Goal: Check status: Check status

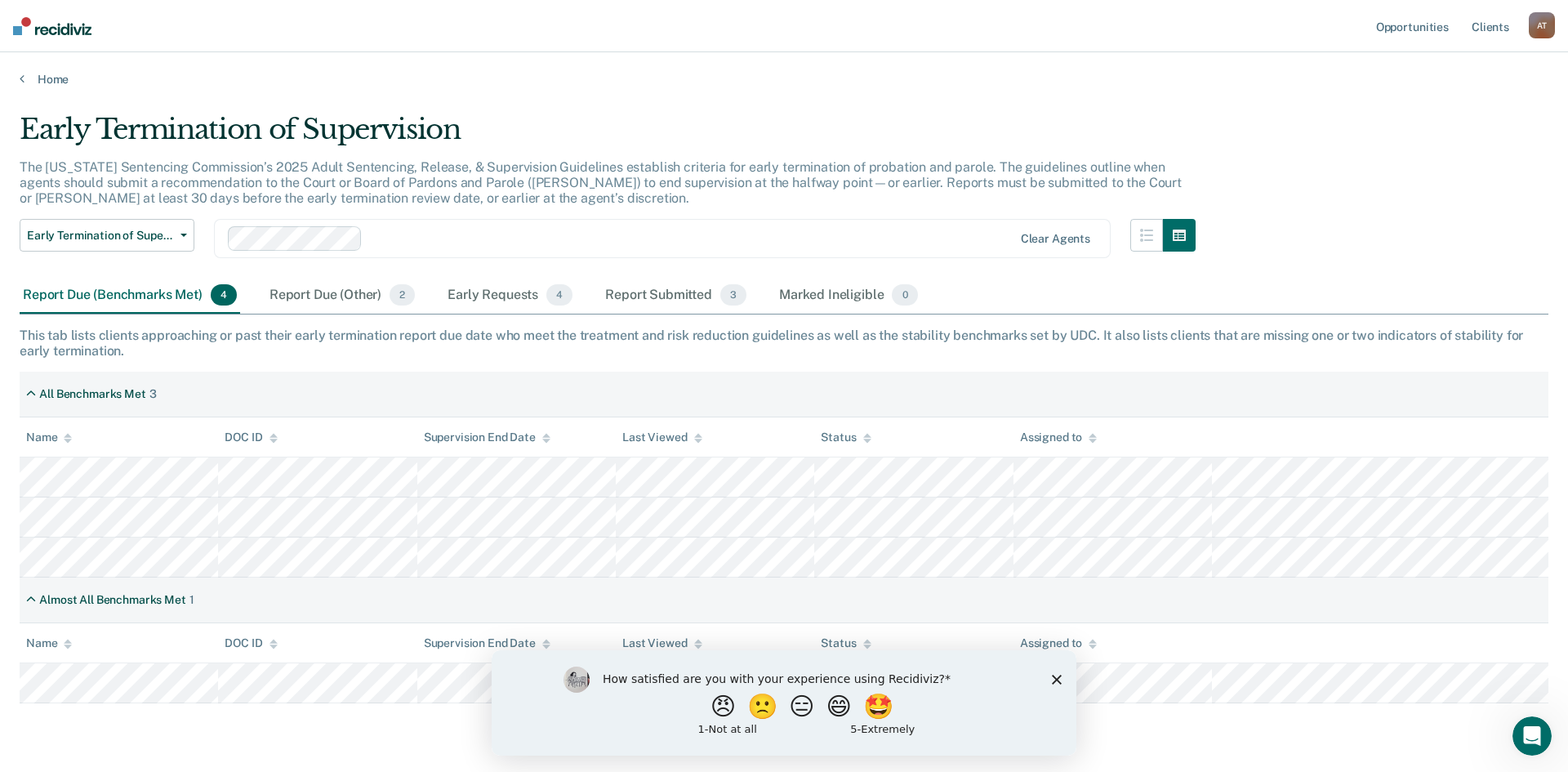
click at [1054, 681] on polygon "Close survey" at bounding box center [1056, 679] width 10 height 10
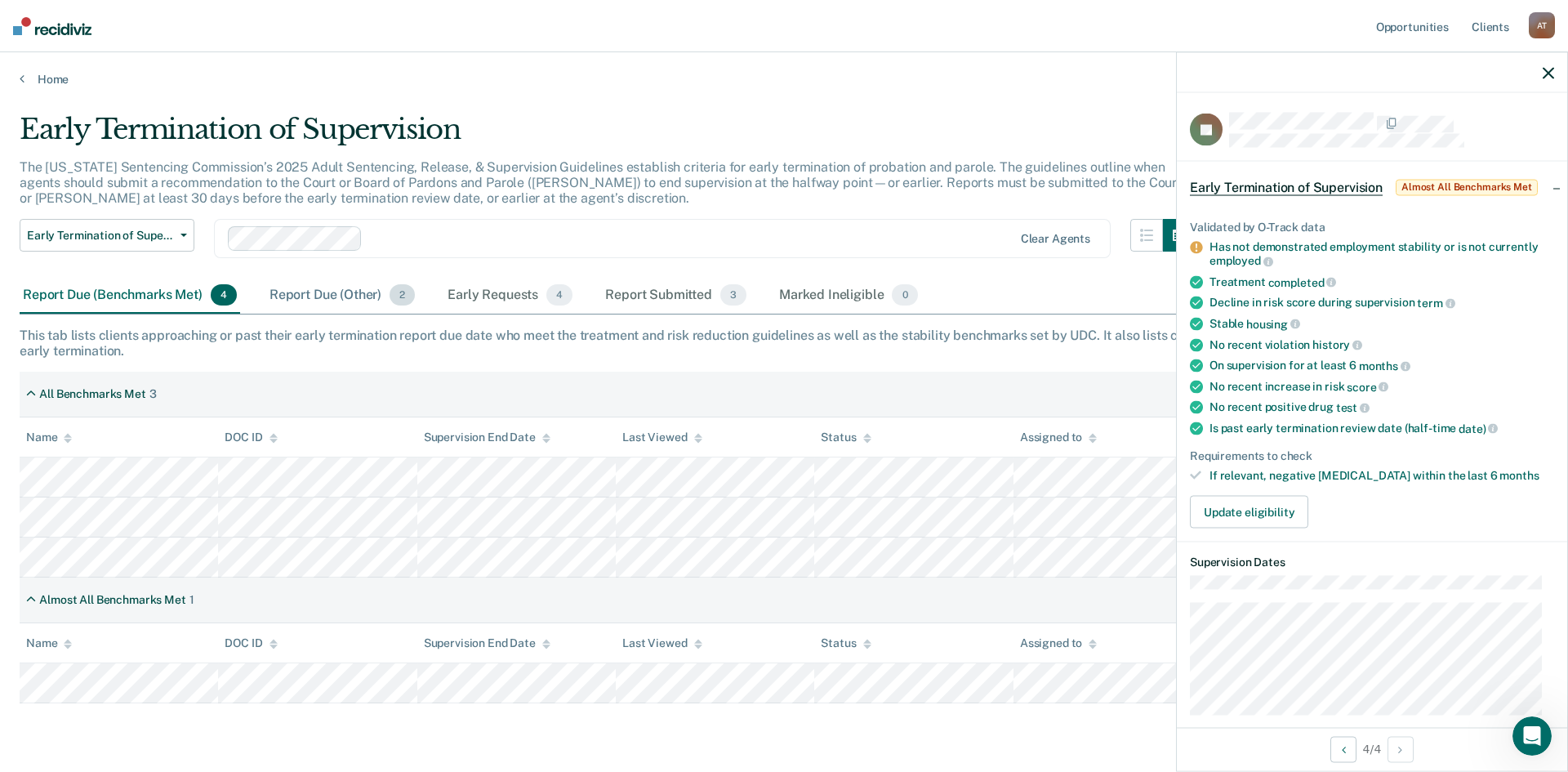
click at [312, 295] on div "Report Due (Other) 2" at bounding box center [342, 296] width 152 height 36
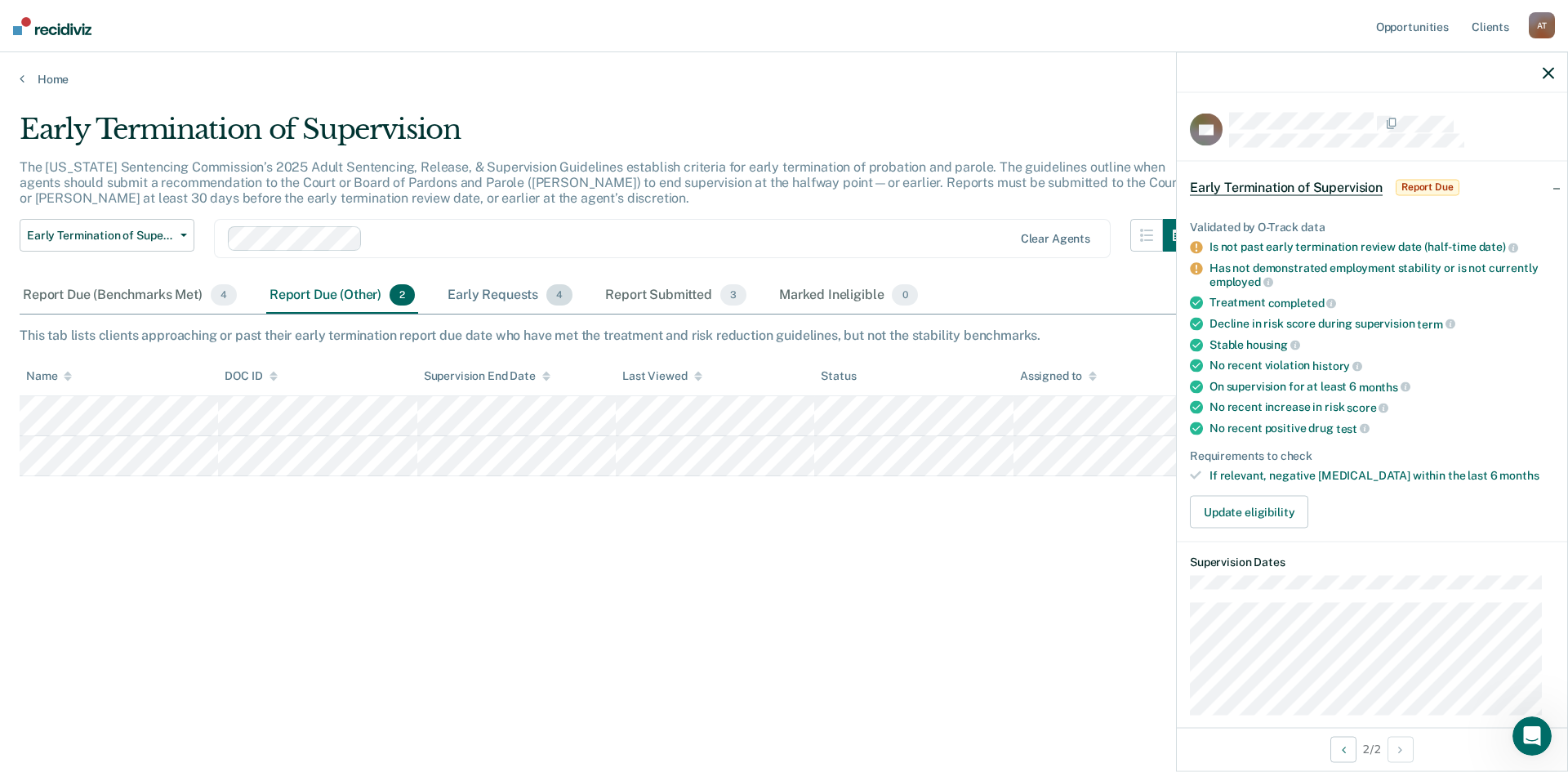
click at [526, 296] on div "Early Requests 4" at bounding box center [510, 296] width 131 height 36
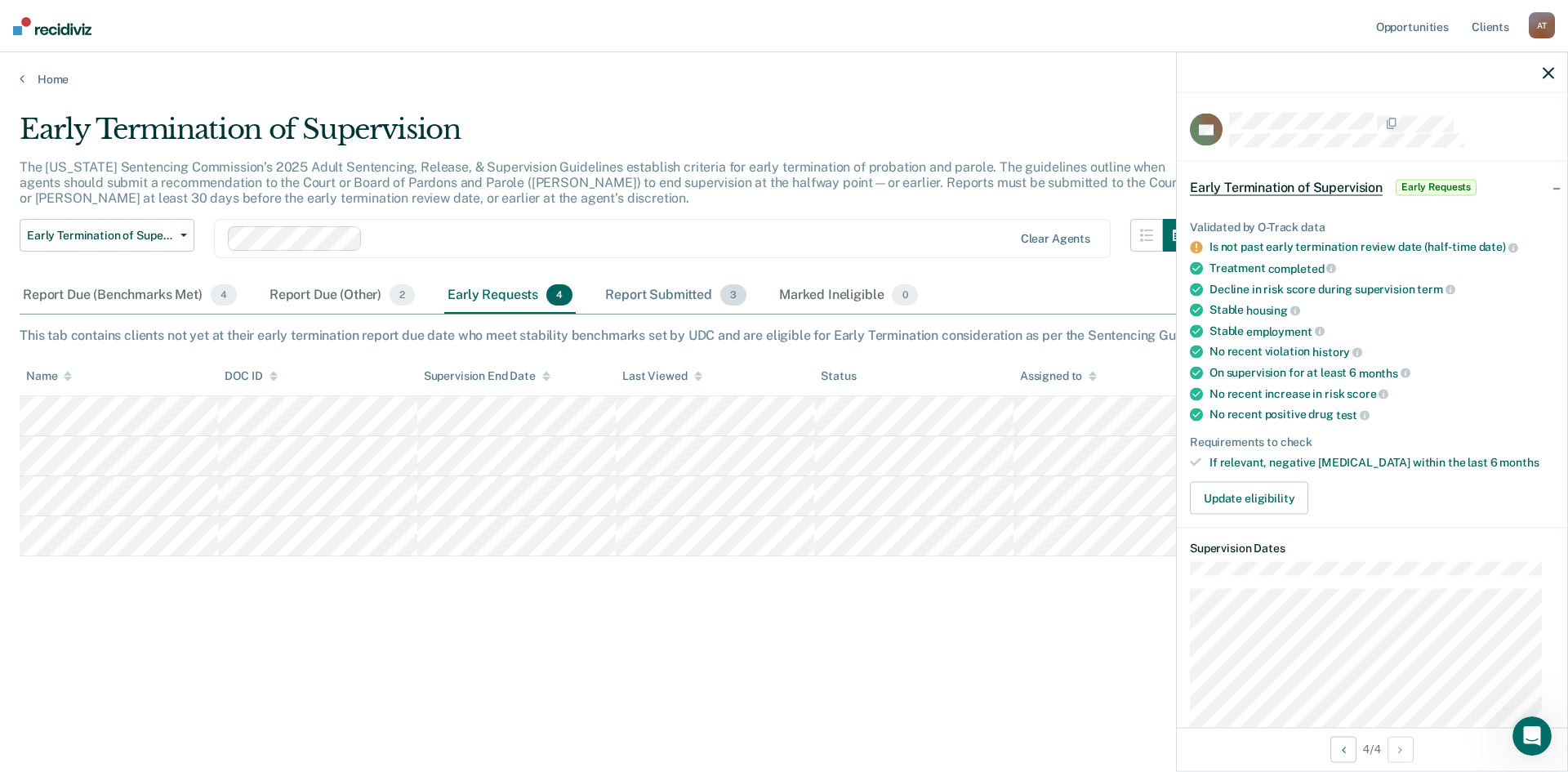
click at [667, 293] on div "Report Submitted 3" at bounding box center [675, 296] width 148 height 36
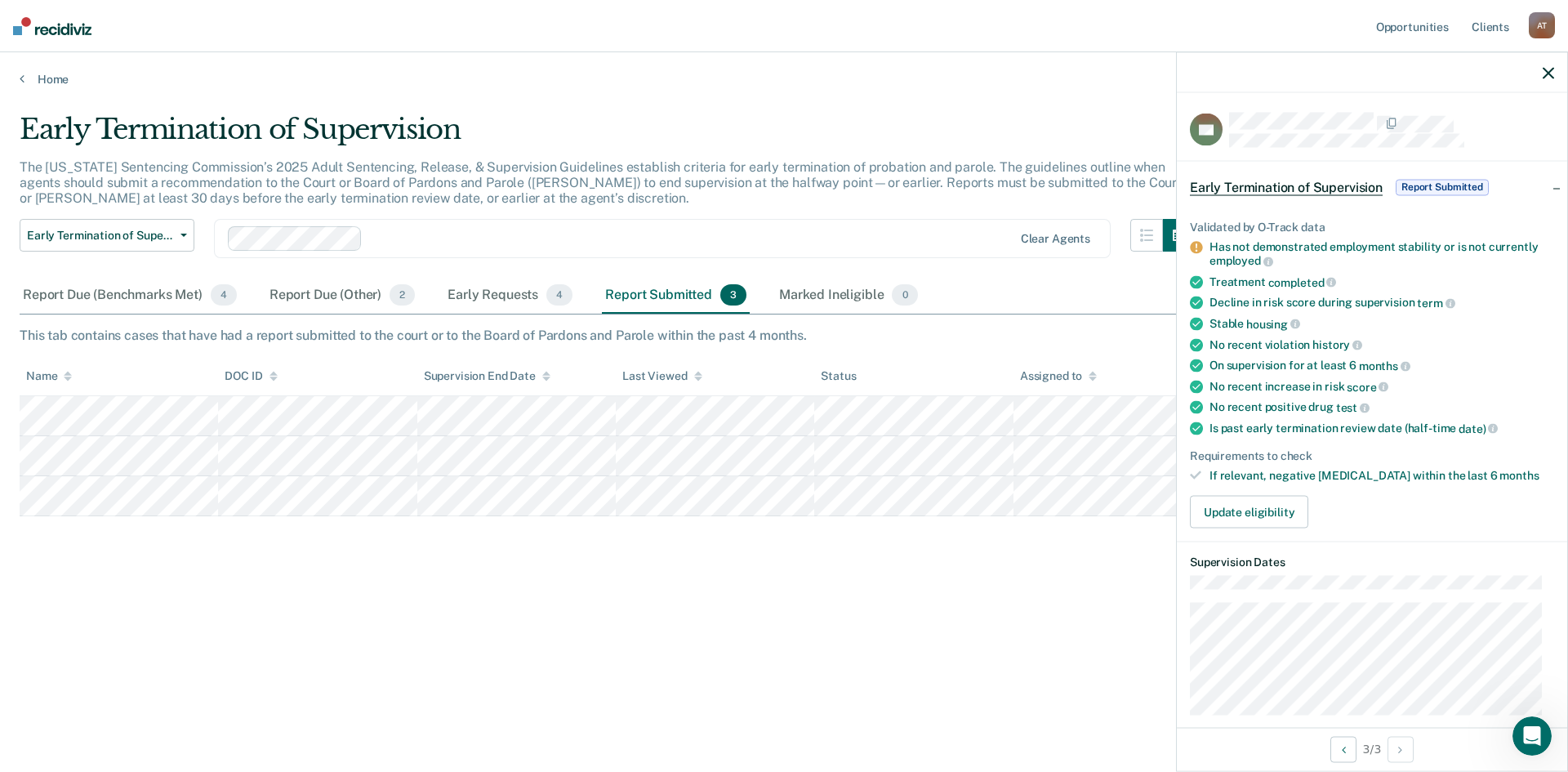
click at [1444, 185] on span "Report Submitted" at bounding box center [1443, 187] width 93 height 16
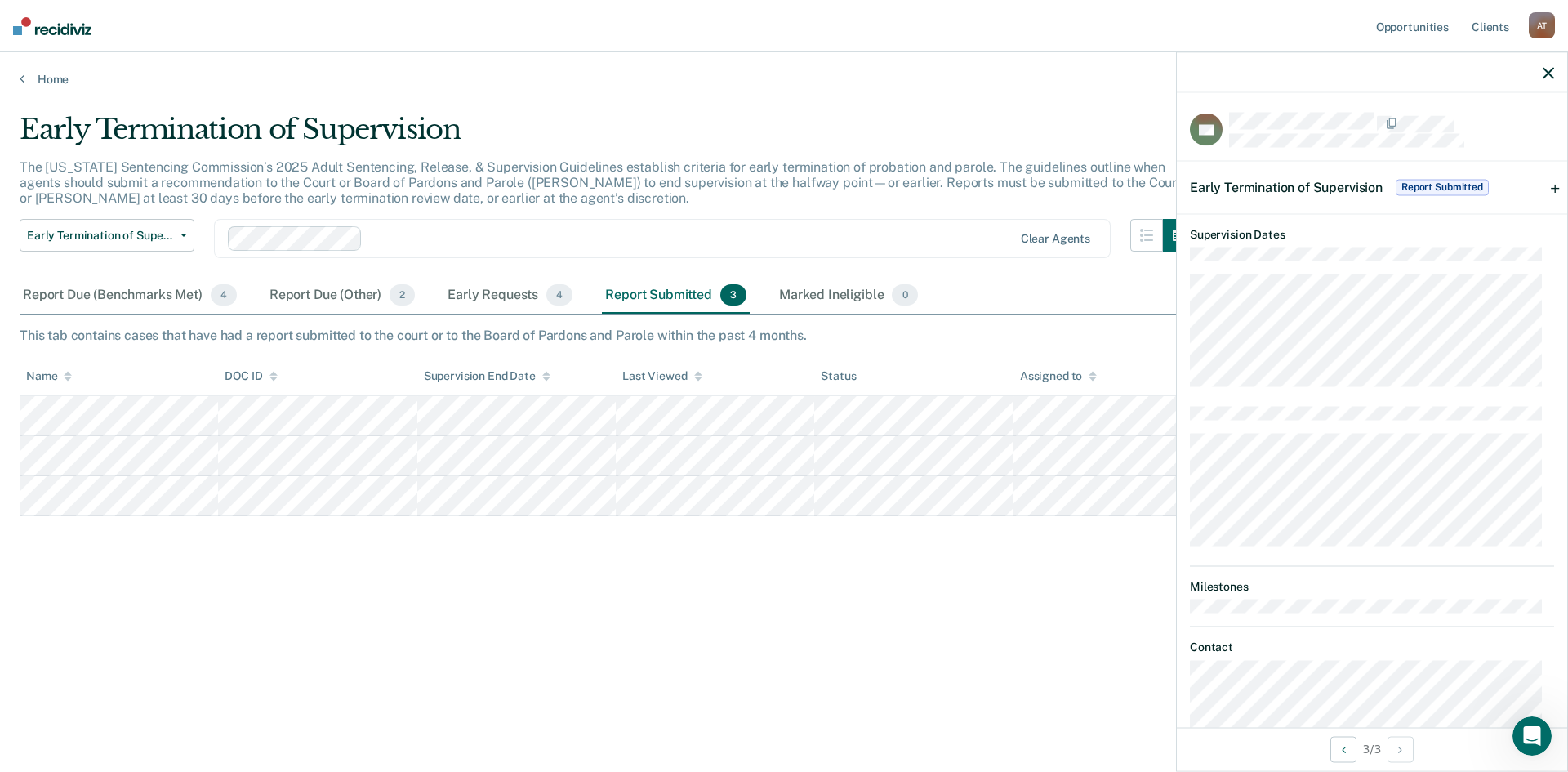
click at [1432, 185] on span "Report Submitted" at bounding box center [1443, 187] width 93 height 16
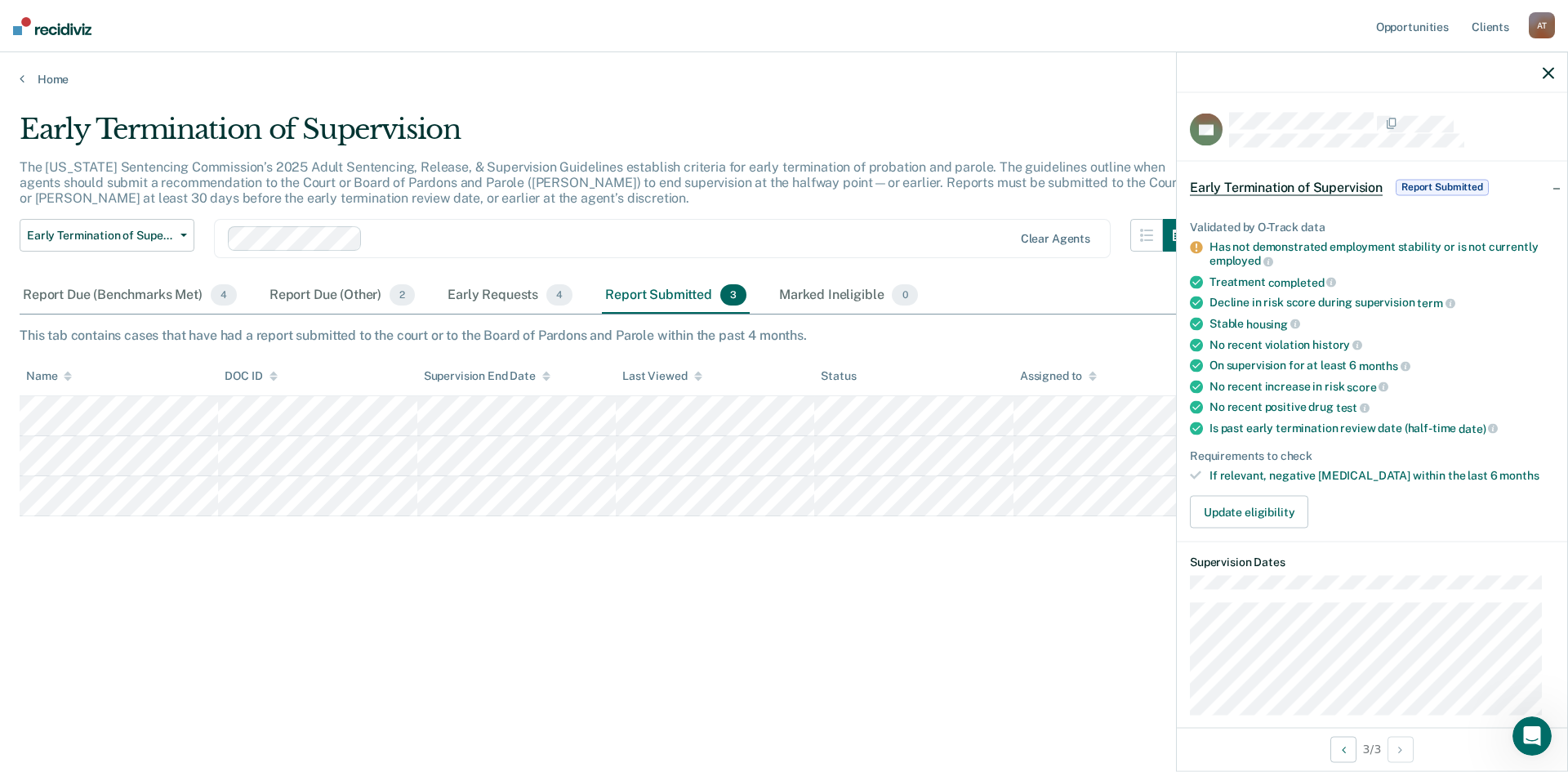
click at [1432, 185] on span "Report Submitted" at bounding box center [1443, 187] width 93 height 16
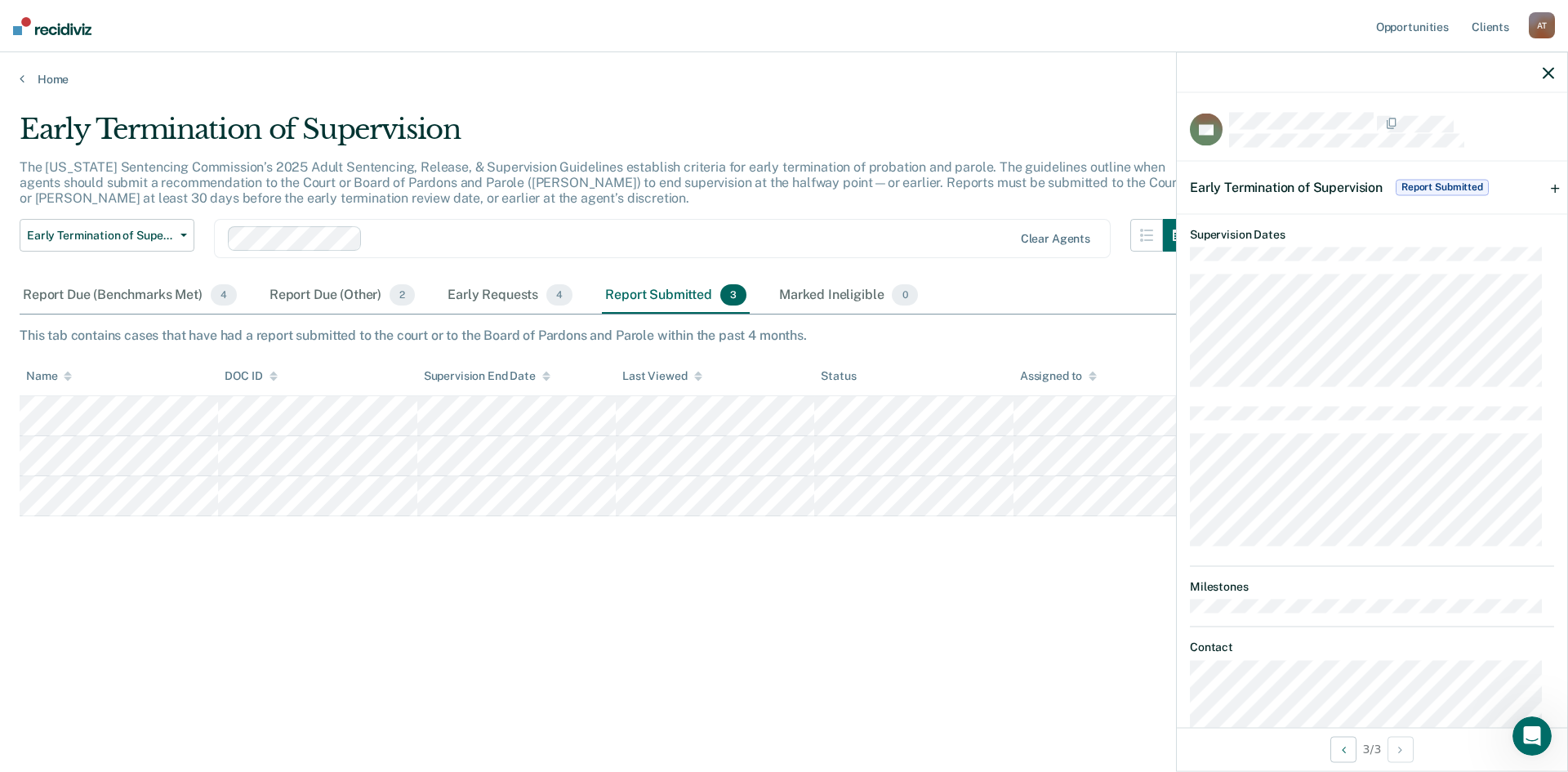
click at [1432, 185] on span "Report Submitted" at bounding box center [1443, 187] width 93 height 16
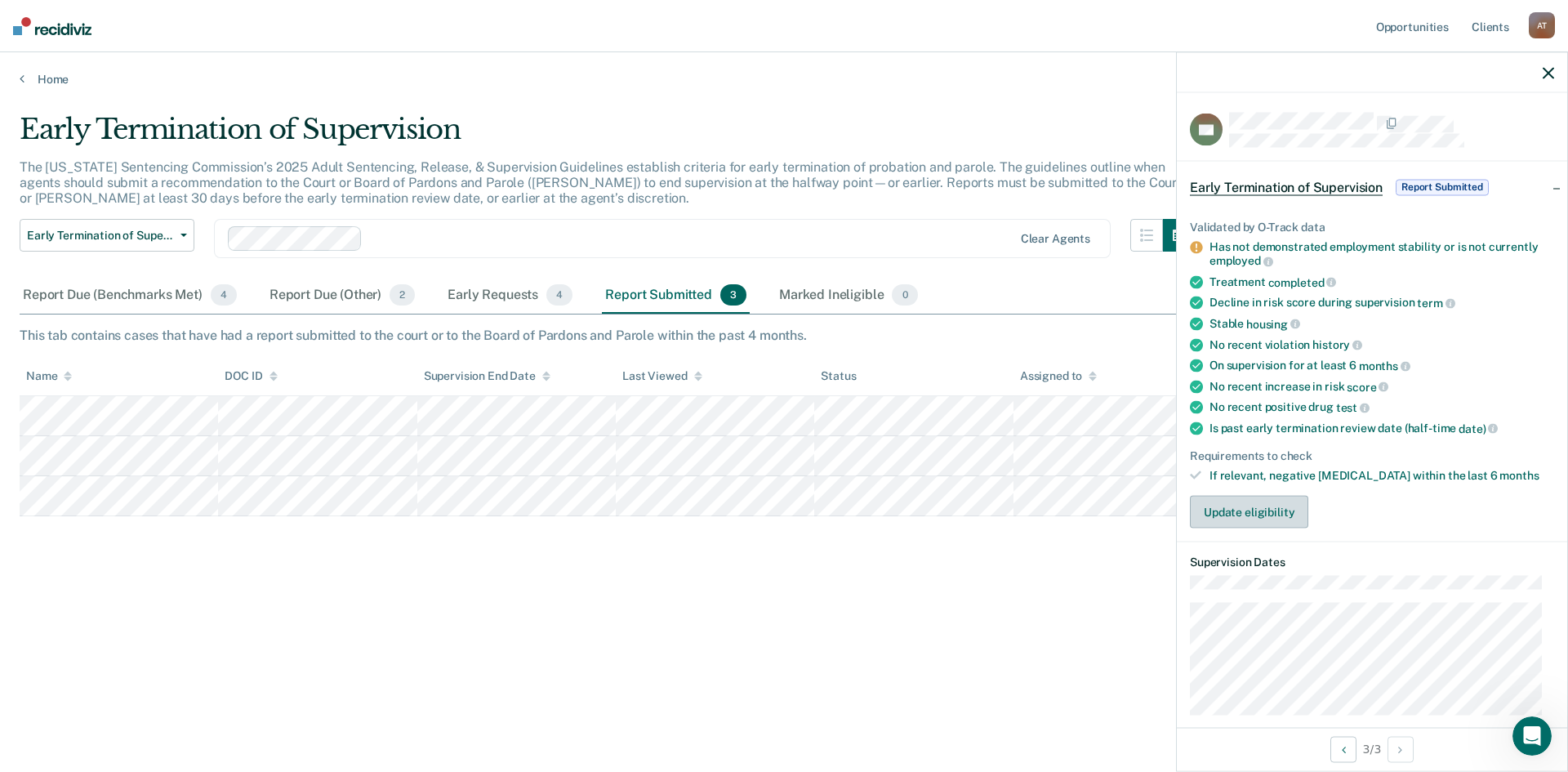
click at [1250, 510] on button "Update eligibility" at bounding box center [1249, 513] width 118 height 33
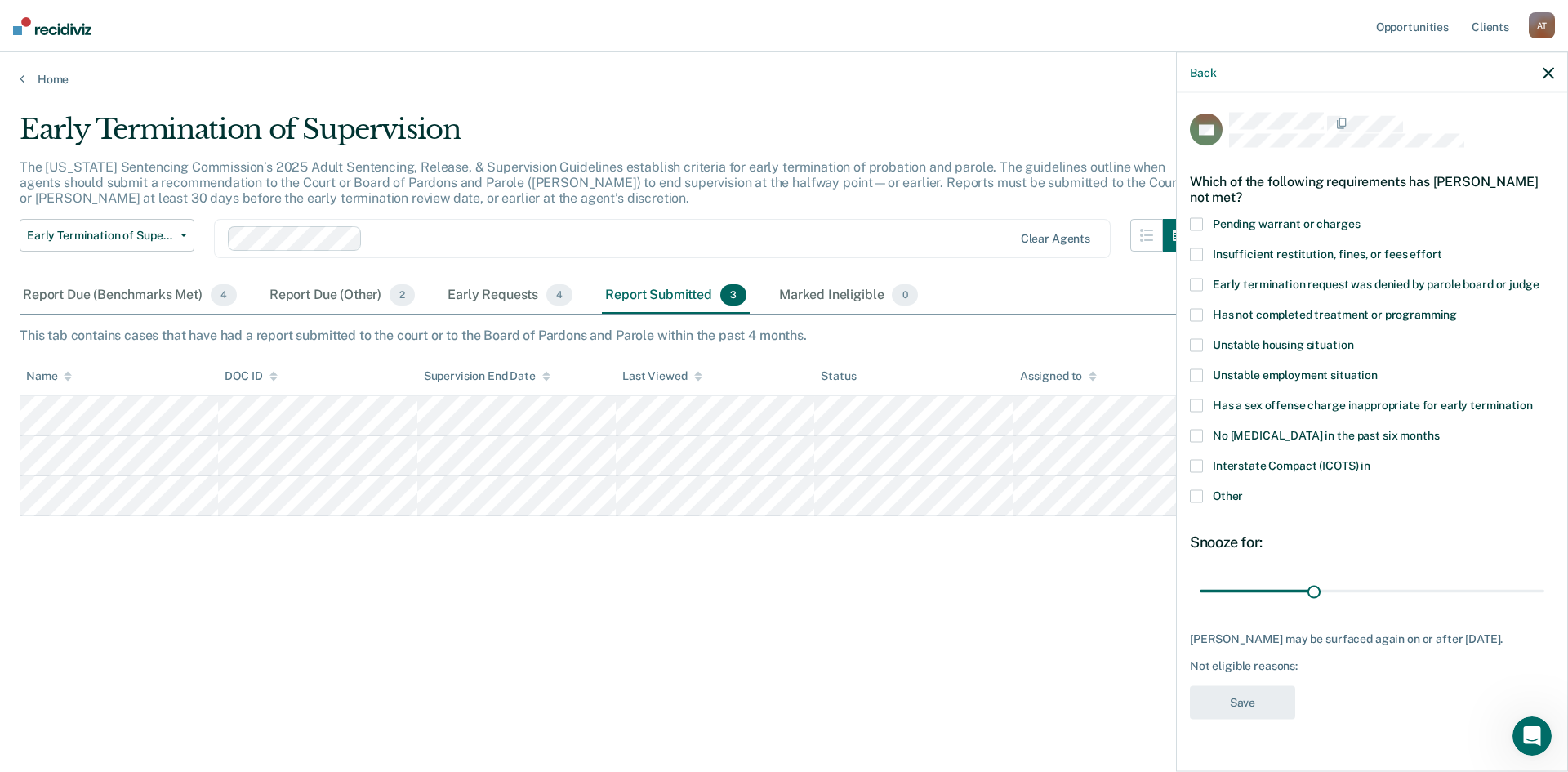
click at [1546, 69] on icon "button" at bounding box center [1548, 72] width 11 height 11
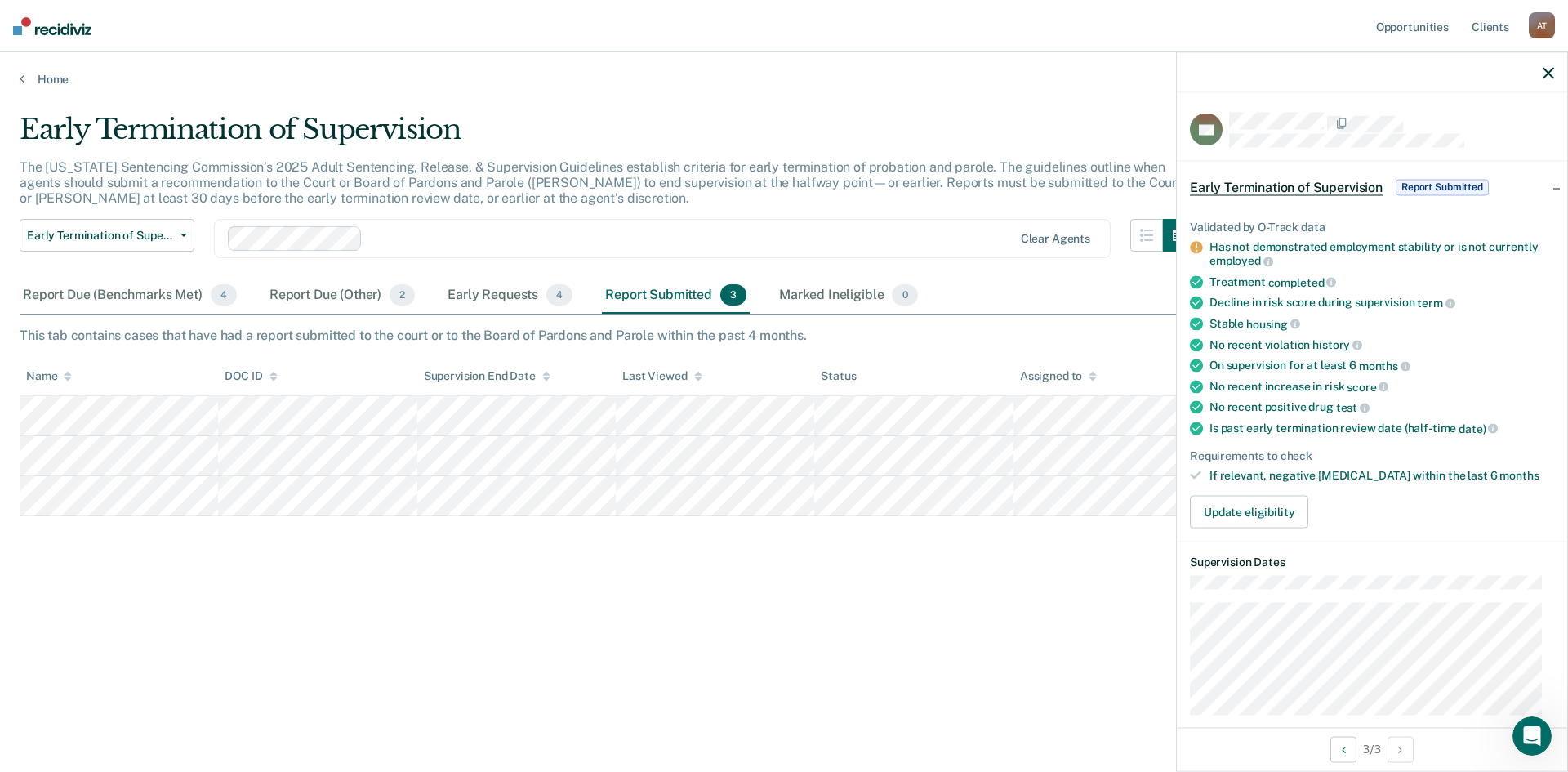
click at [1189, 469] on div "Validated by O-Track data Has not demonstrated employment stability or is not c…" at bounding box center [1373, 367] width 391 height 348
click at [1542, 182] on div "Early Termination of Supervision Report Submitted" at bounding box center [1373, 187] width 391 height 52
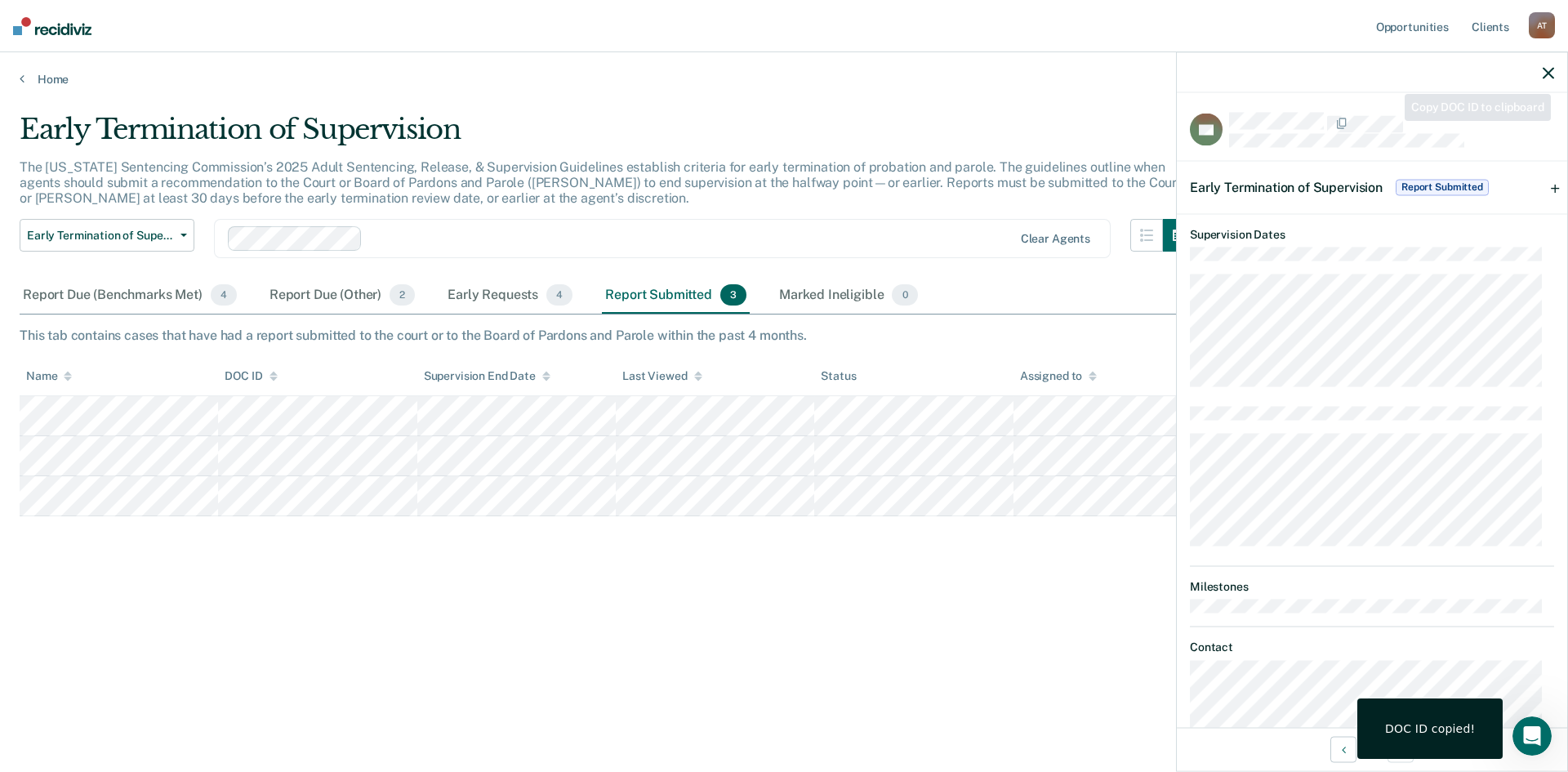
click at [1416, 265] on dd at bounding box center [1372, 396] width 364 height 298
click at [1429, 182] on span "Report Submitted" at bounding box center [1443, 187] width 93 height 16
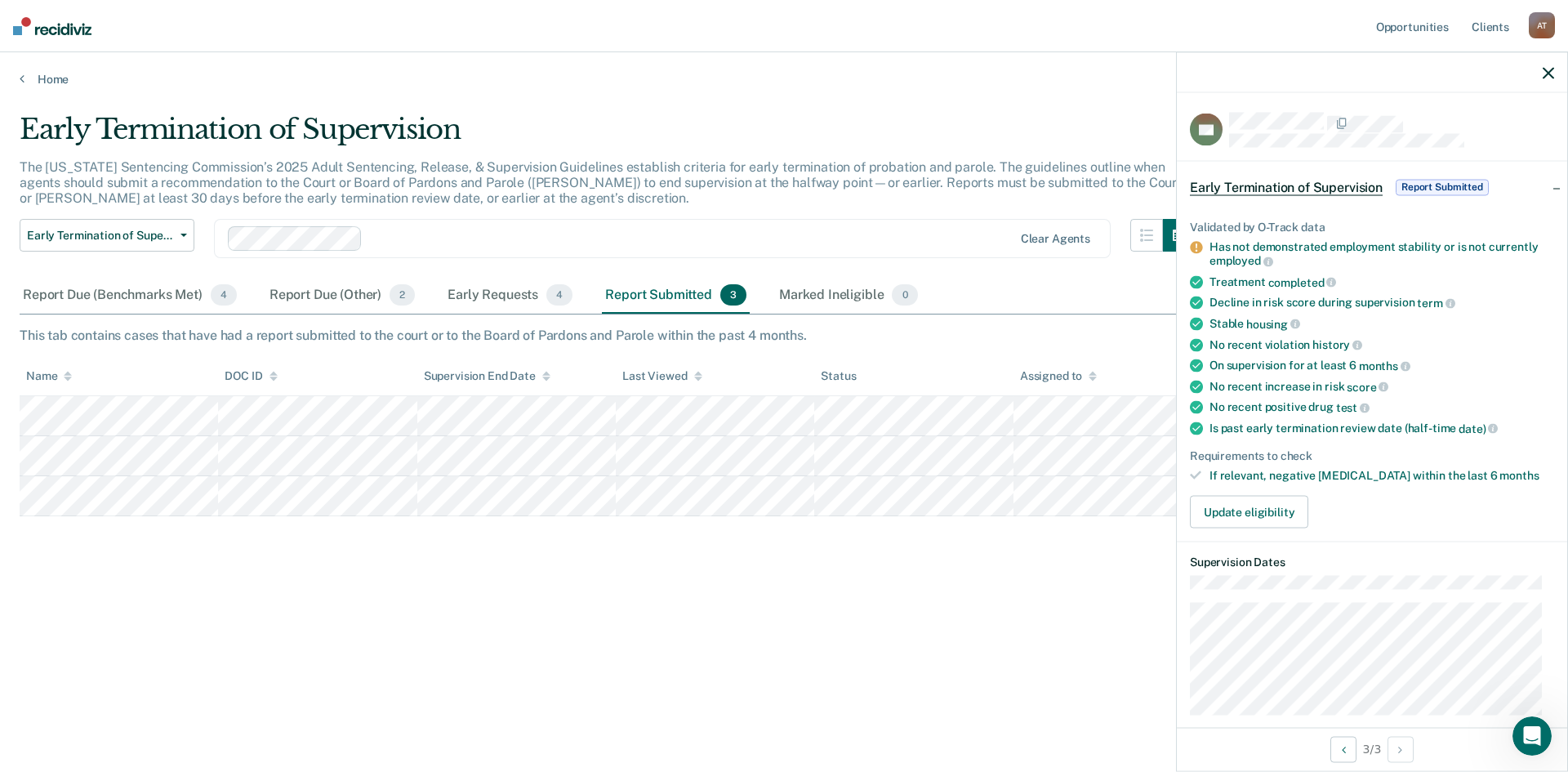
click at [1465, 182] on span "Report Submitted" at bounding box center [1443, 187] width 93 height 16
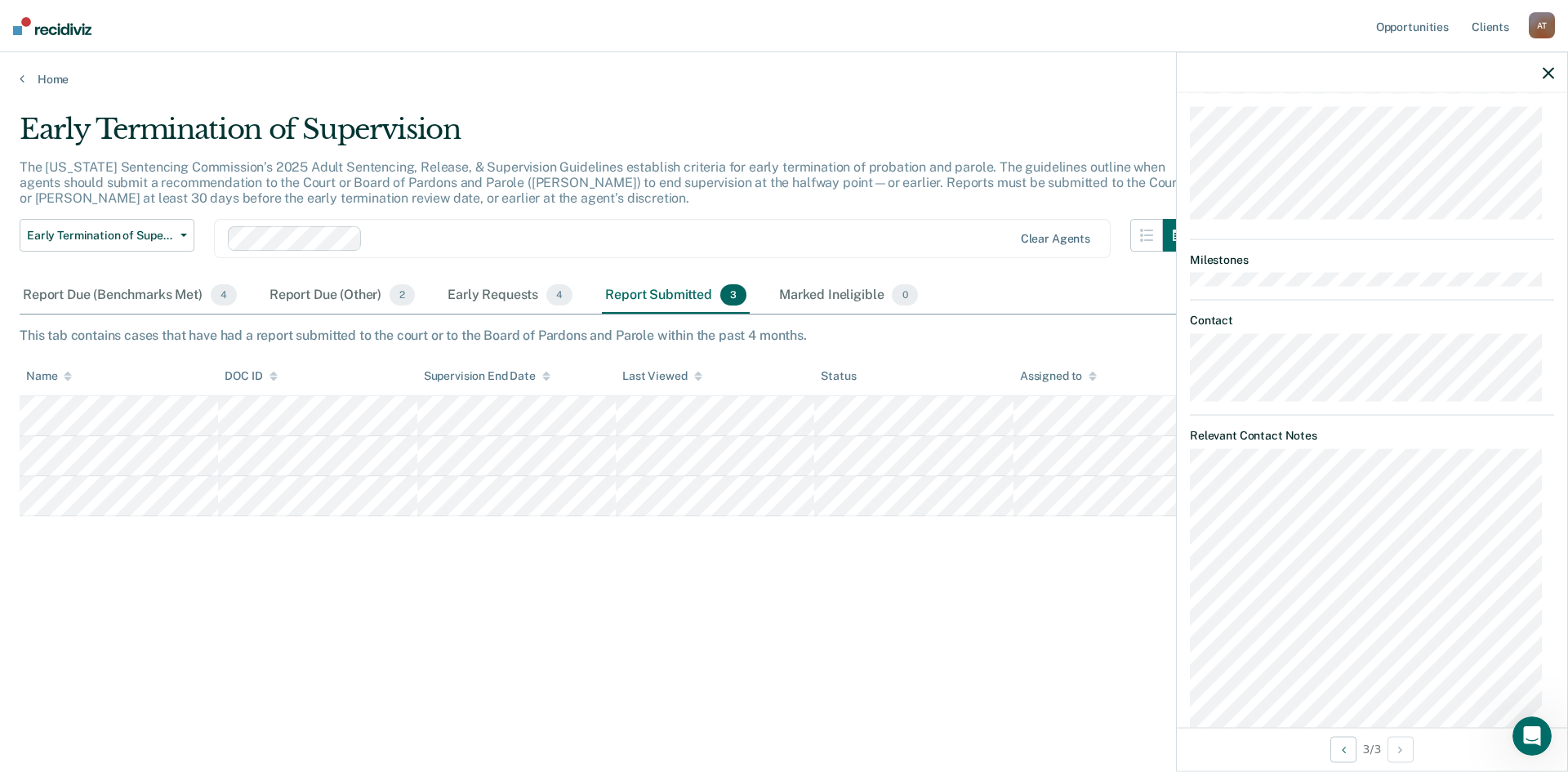
scroll to position [432, 0]
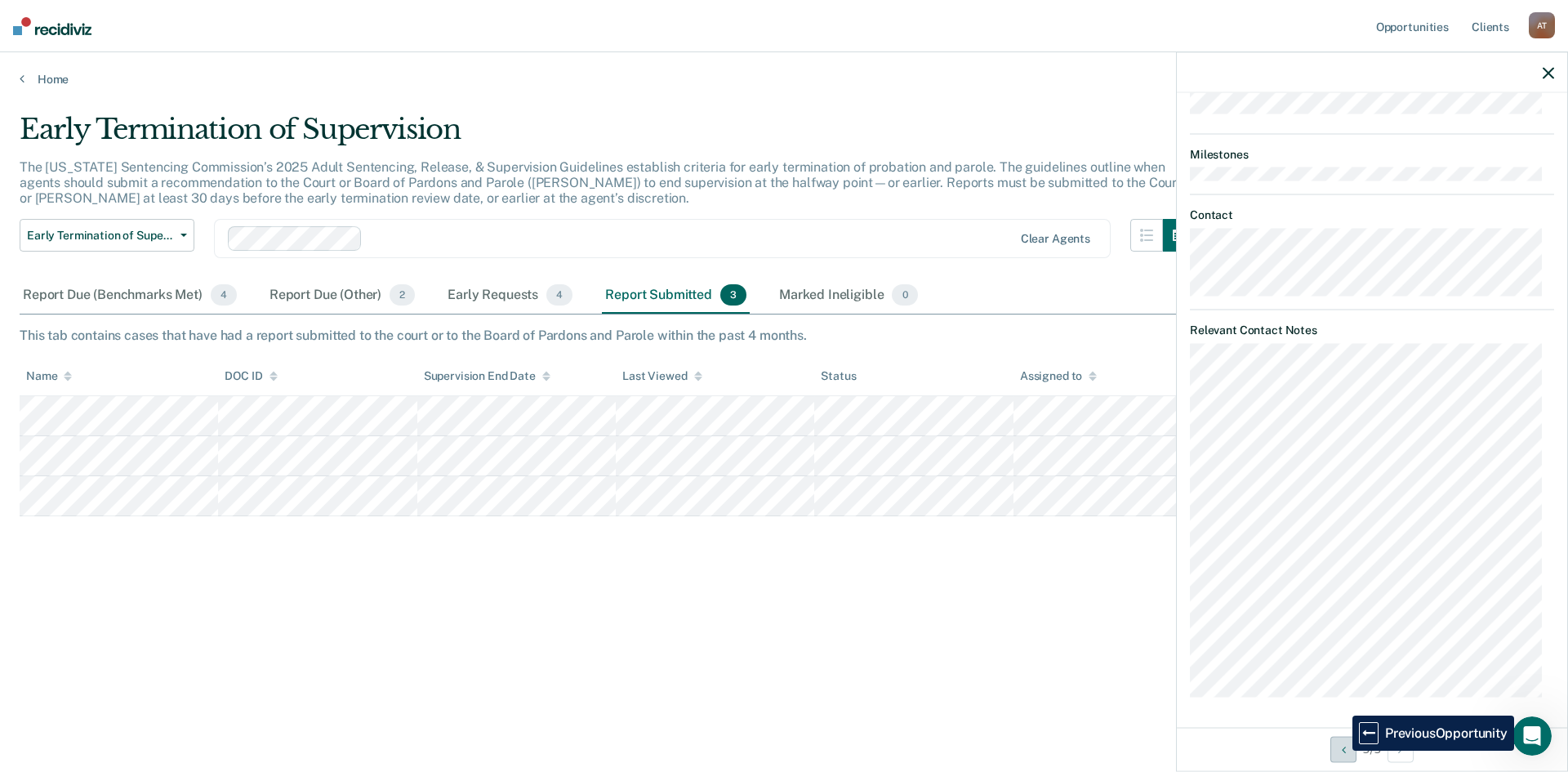
click at [1342, 750] on icon "Previous Opportunity" at bounding box center [1343, 749] width 4 height 11
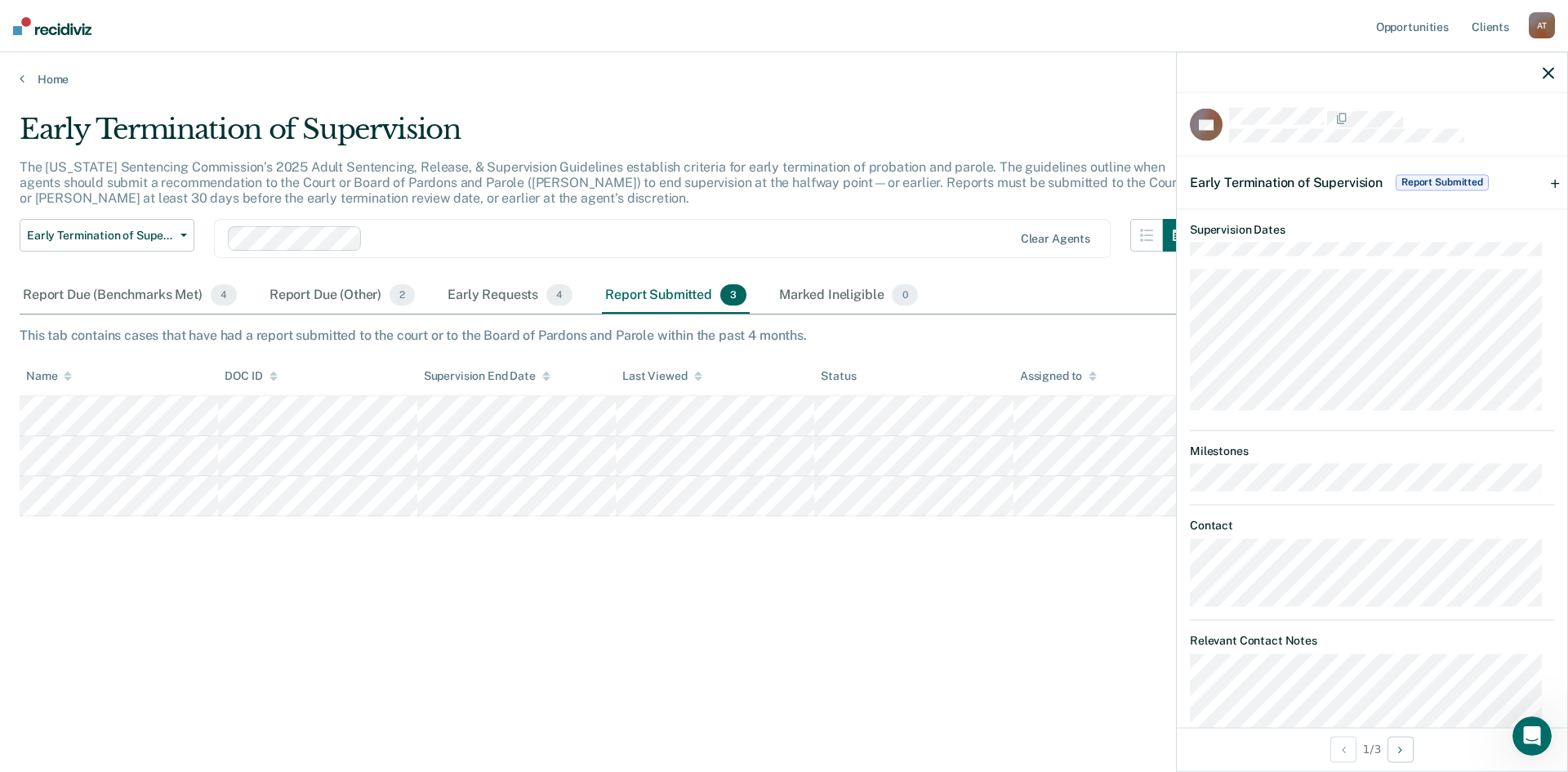
scroll to position [0, 0]
click at [1550, 186] on div "Early Termination of Supervision Report Submitted" at bounding box center [1373, 187] width 391 height 52
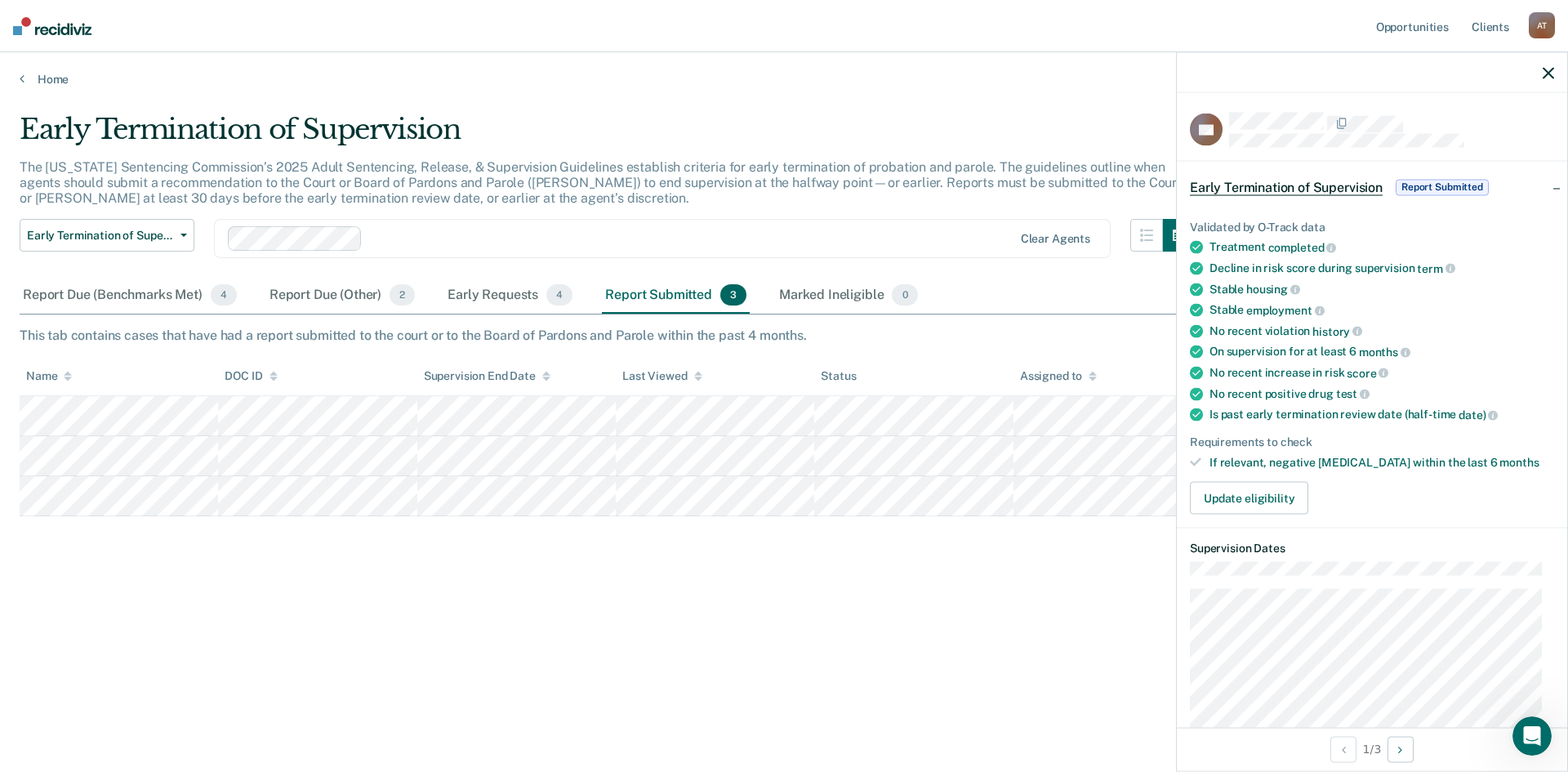
click at [1545, 67] on button "button" at bounding box center [1548, 73] width 11 height 14
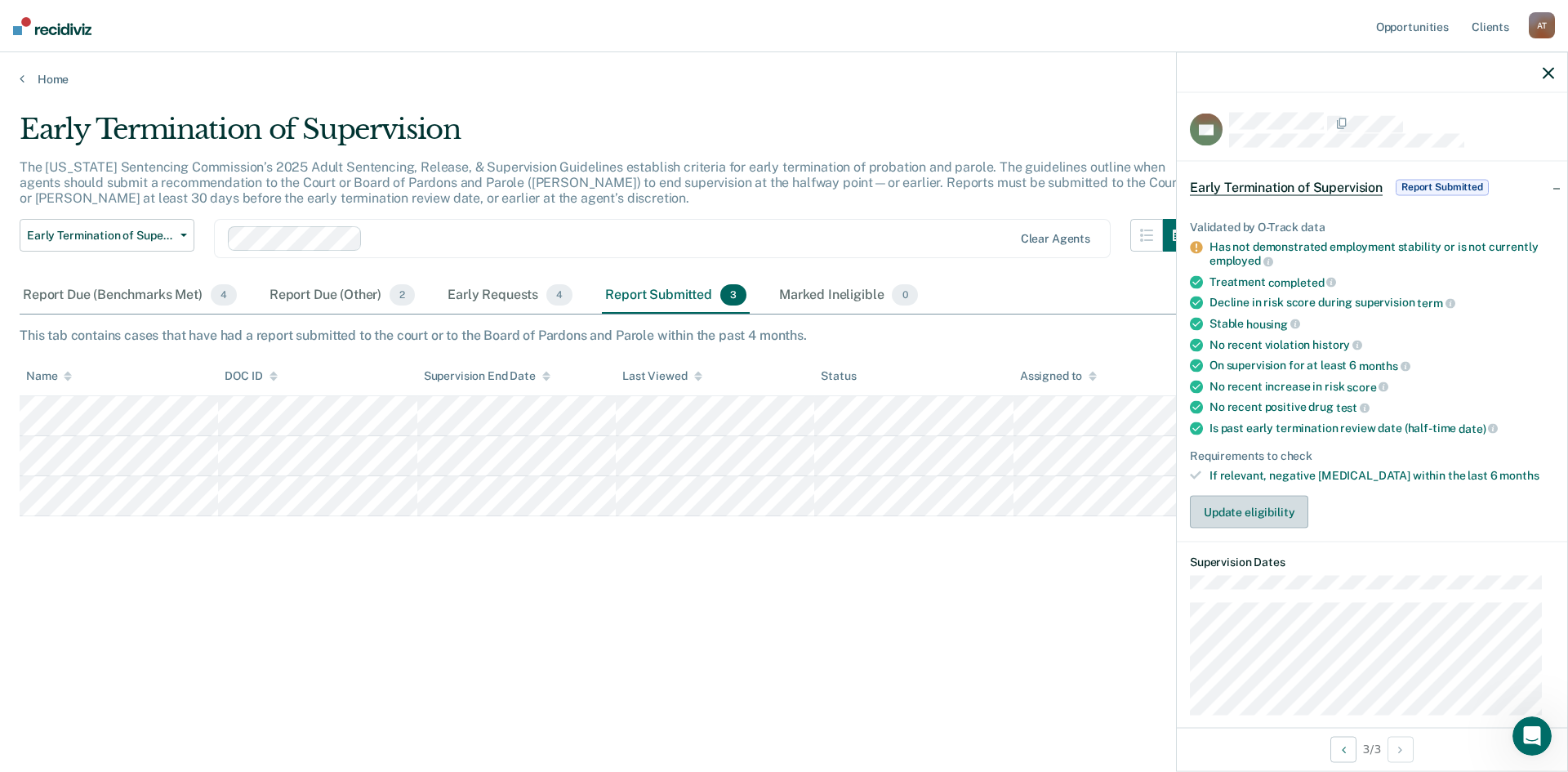
click at [1218, 503] on button "Update eligibility" at bounding box center [1249, 513] width 118 height 33
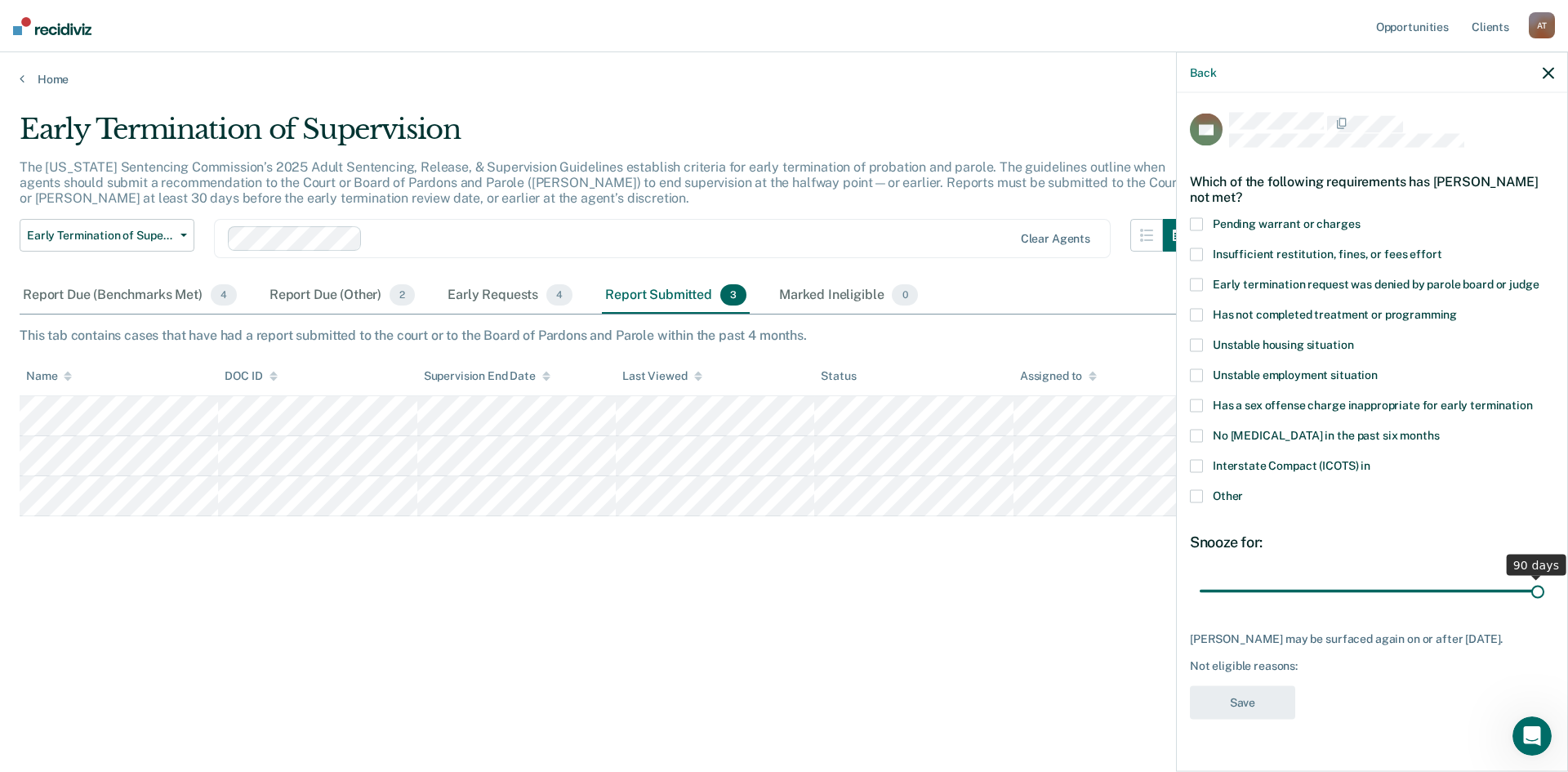
drag, startPoint x: 1314, startPoint y: 589, endPoint x: 1558, endPoint y: 556, distance: 246.2
type input "90"
click at [1545, 577] on input "range" at bounding box center [1372, 590] width 345 height 29
click at [1195, 492] on span at bounding box center [1196, 496] width 13 height 13
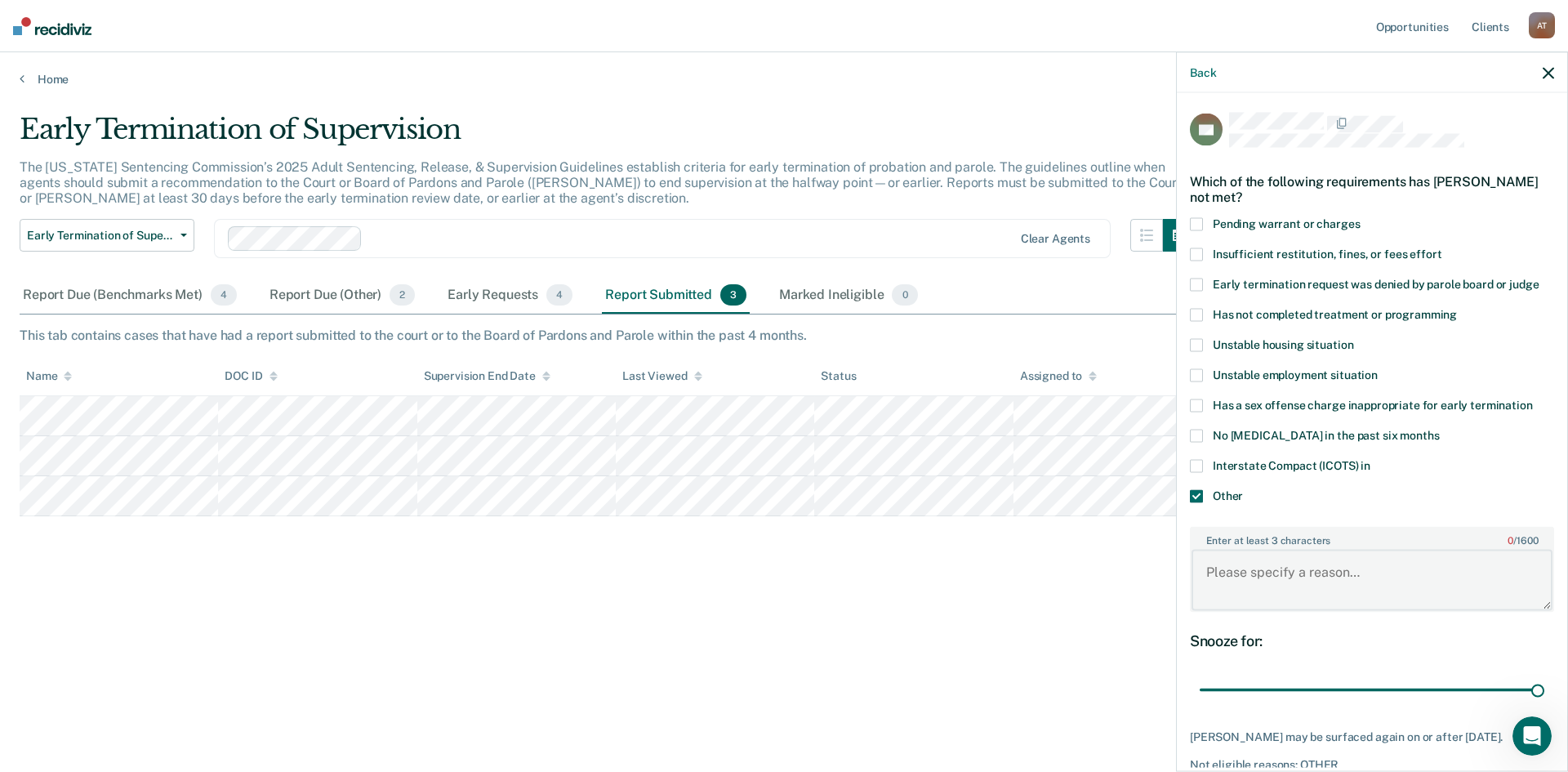
click at [1284, 577] on textarea "Enter at least 3 characters 0 / 1600" at bounding box center [1373, 580] width 361 height 61
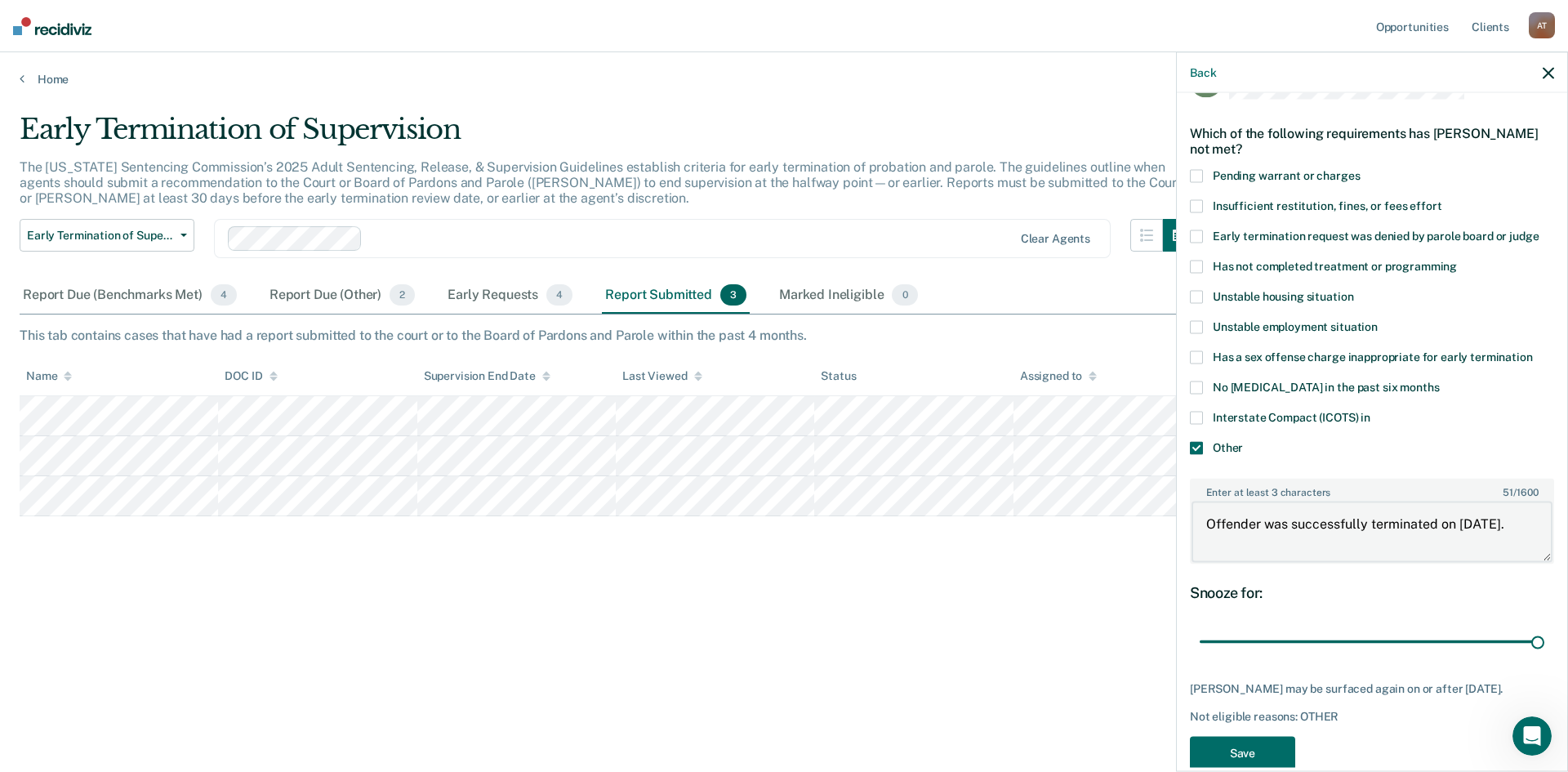
scroll to position [92, 0]
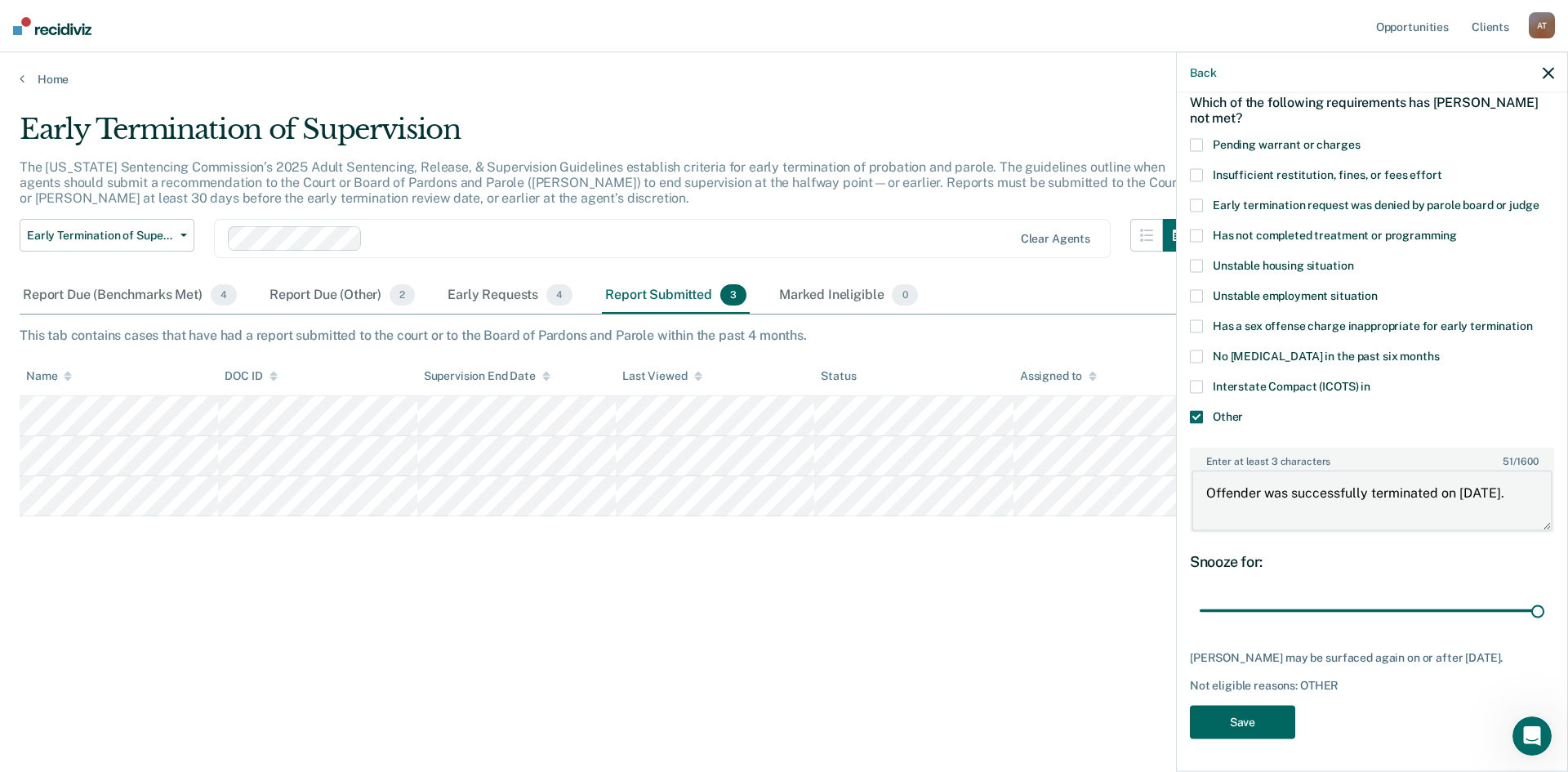
type textarea "Offender was successfully terminated on [DATE]."
click at [1227, 718] on button "Save" at bounding box center [1243, 721] width 105 height 34
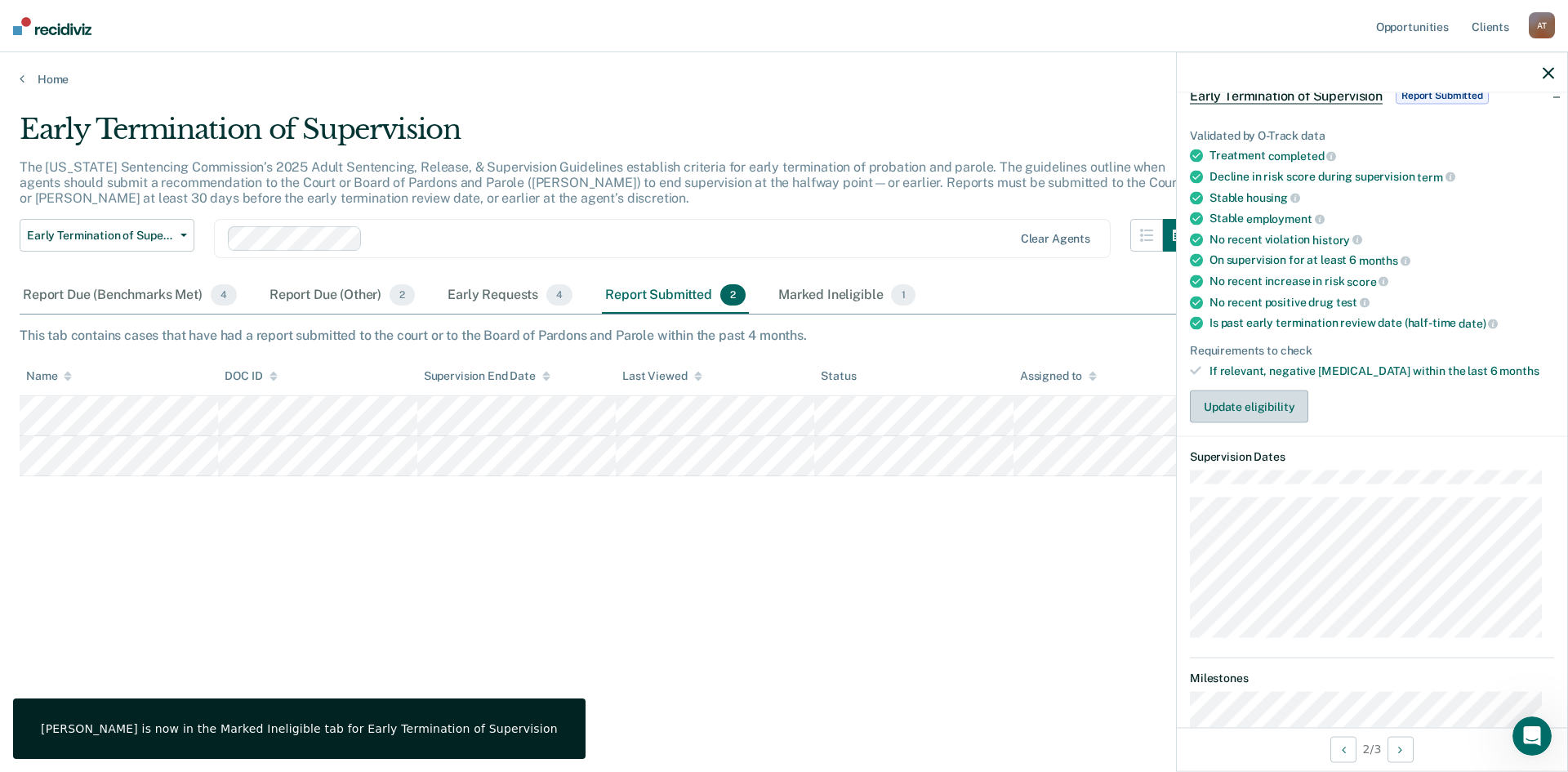
click at [1259, 403] on button "Update eligibility" at bounding box center [1249, 407] width 118 height 33
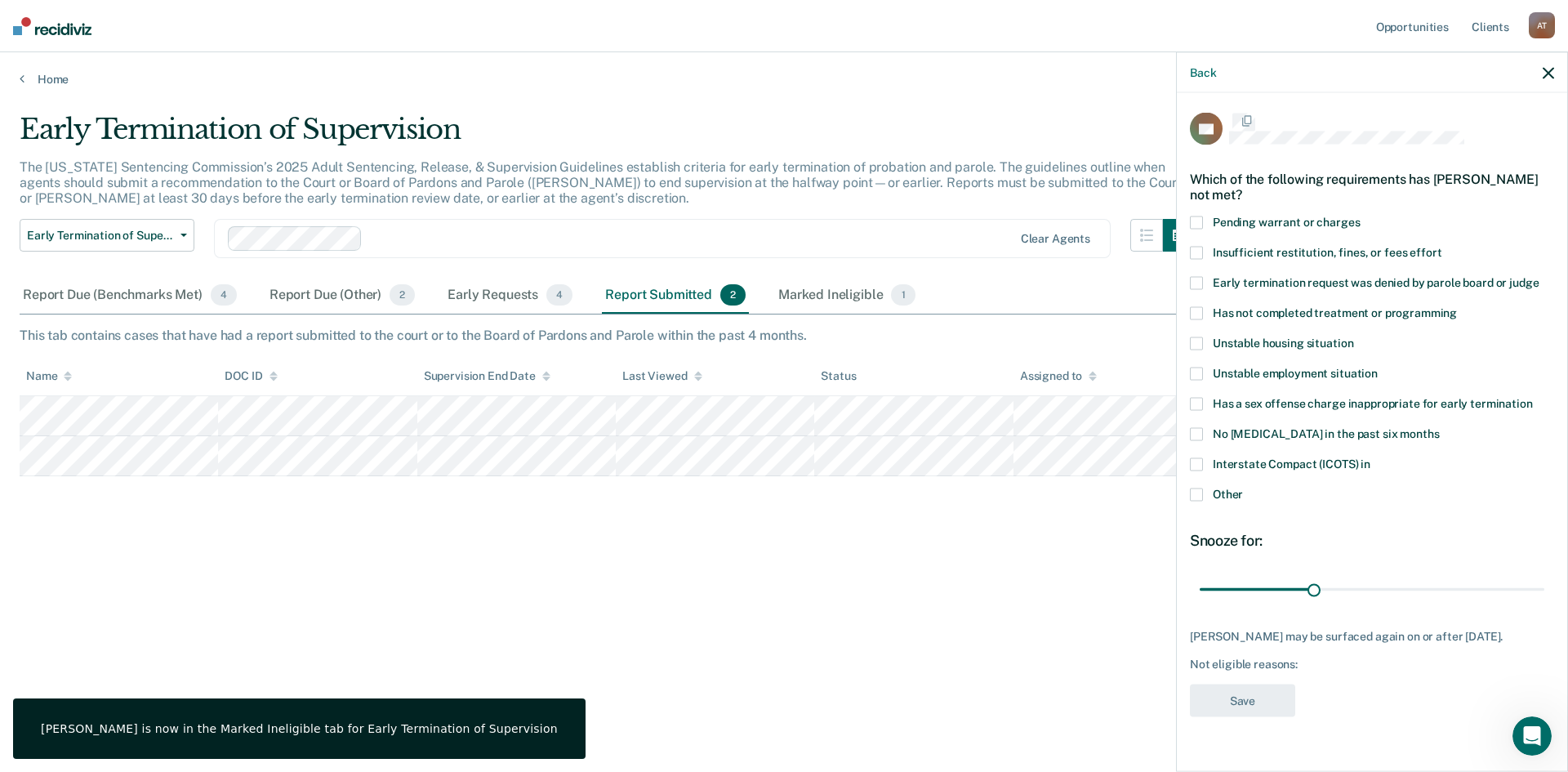
scroll to position [0, 0]
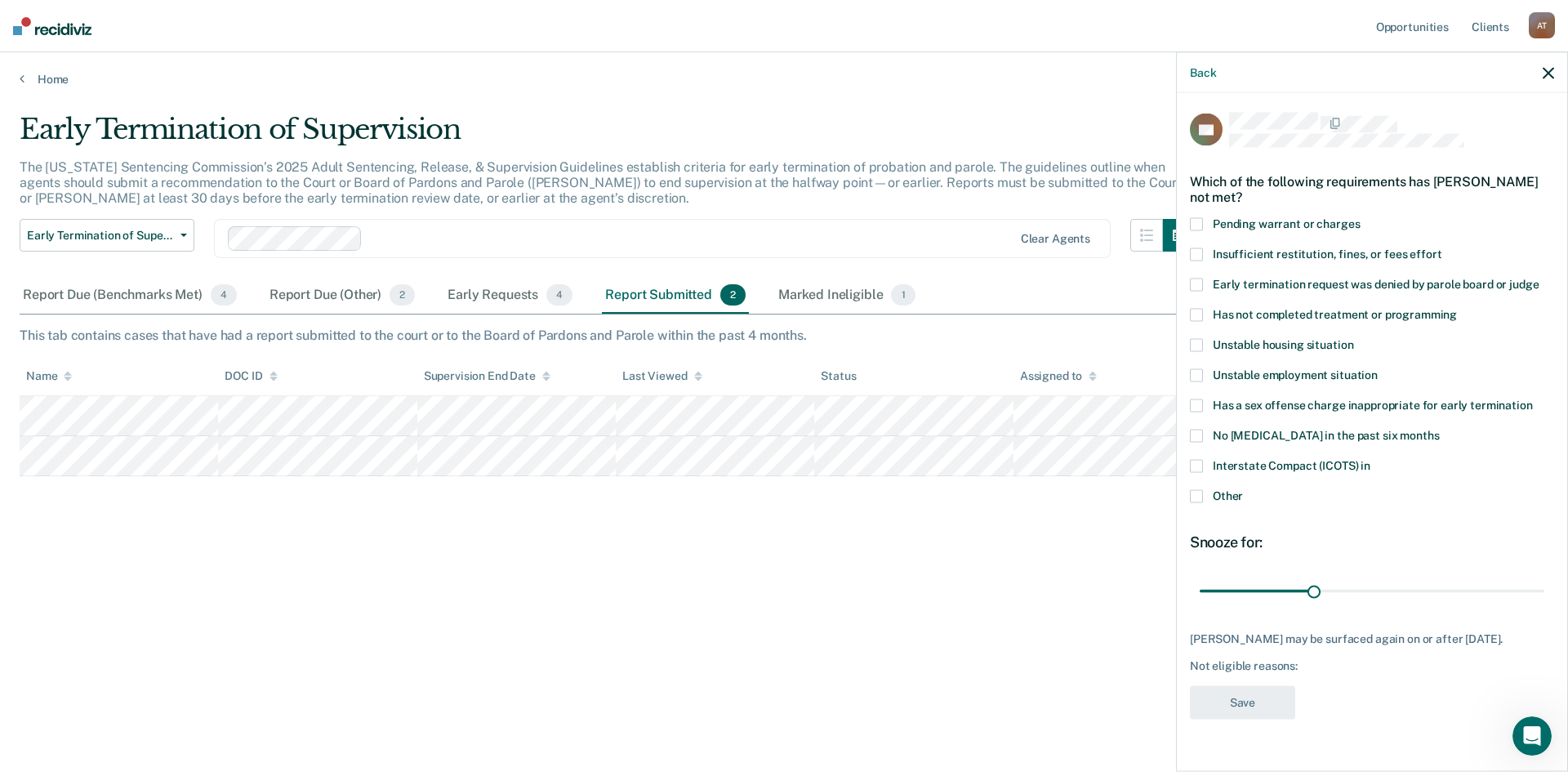
click at [1197, 490] on span at bounding box center [1196, 496] width 13 height 13
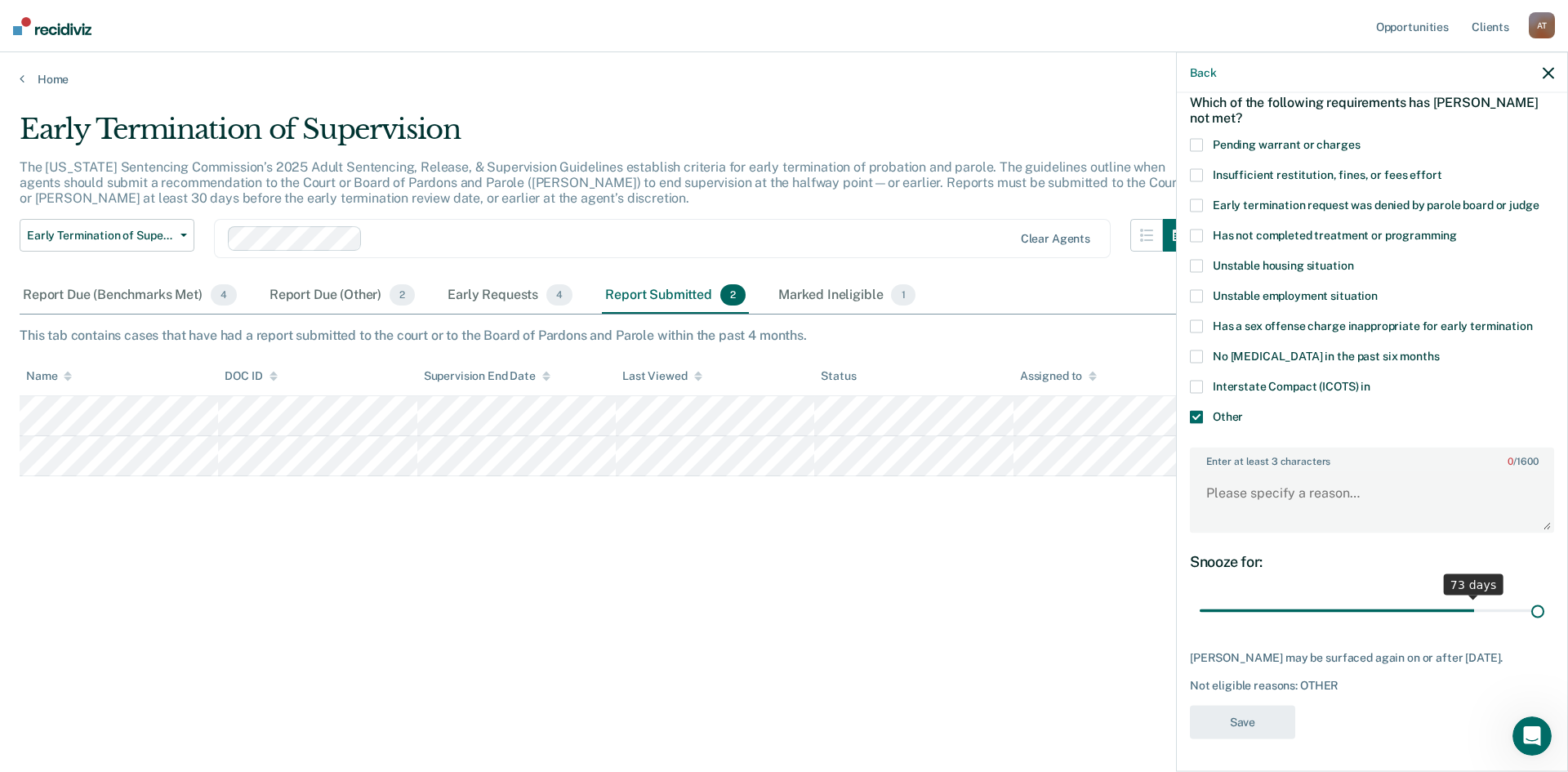
scroll to position [92, 0]
drag, startPoint x: 1306, startPoint y: 597, endPoint x: 1647, endPoint y: 567, distance: 342.3
type input "90"
click at [1545, 597] on input "range" at bounding box center [1372, 610] width 345 height 29
click at [1242, 479] on textarea "Enter at least 3 characters 0 / 1600" at bounding box center [1373, 501] width 361 height 61
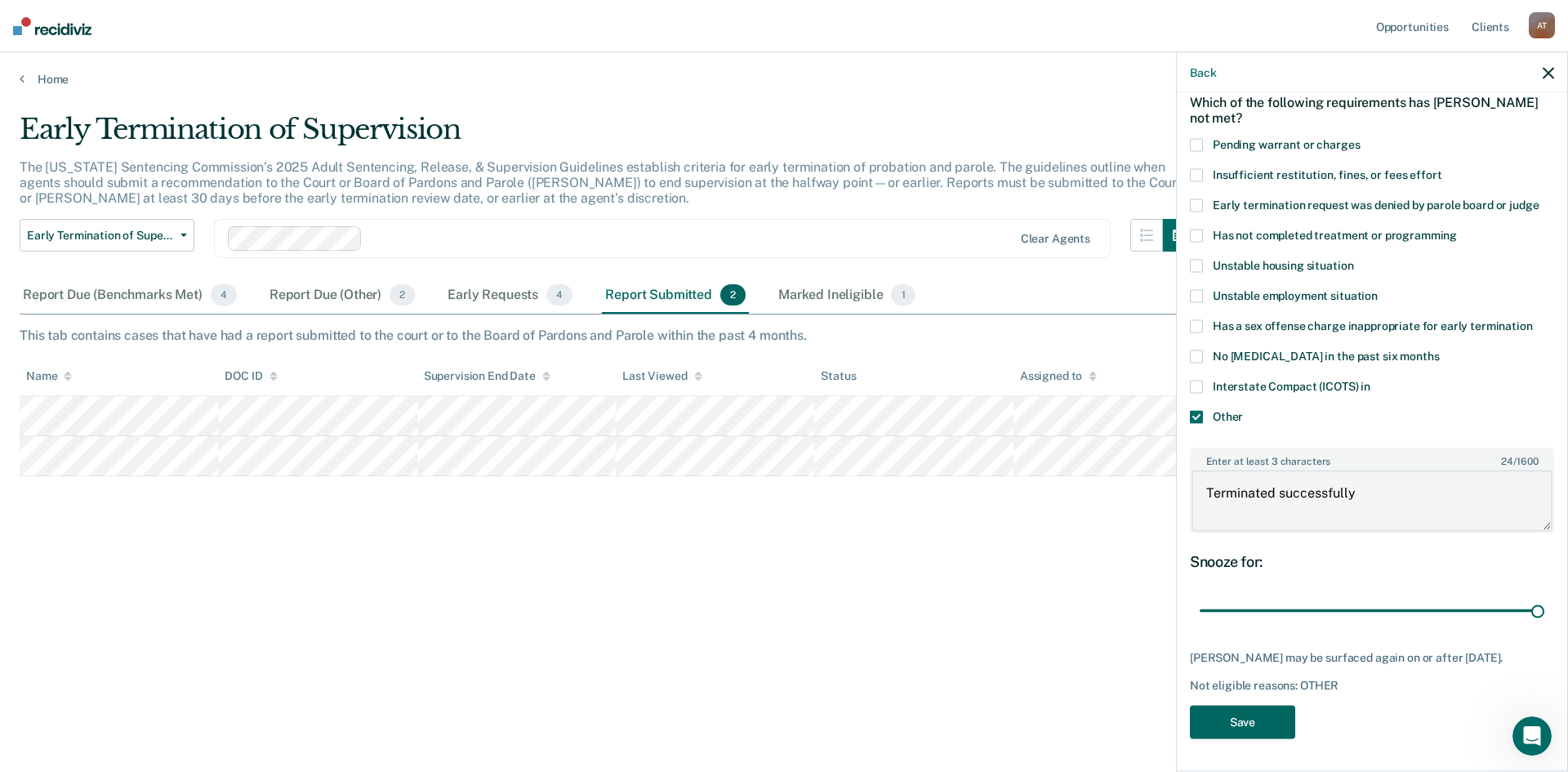
type textarea "Terminated successfully"
click at [1270, 734] on button "Save" at bounding box center [1243, 721] width 105 height 34
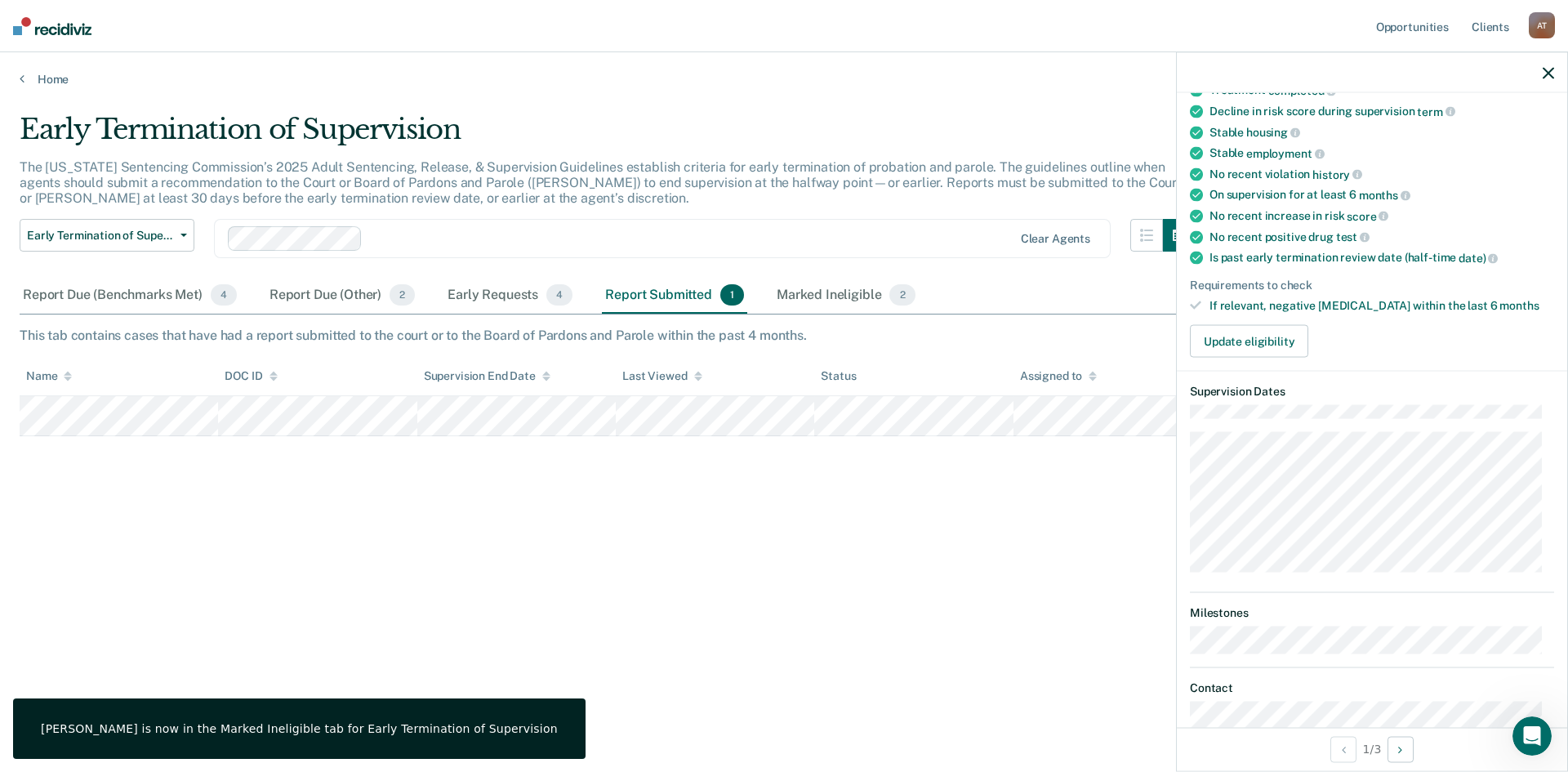
scroll to position [163, 0]
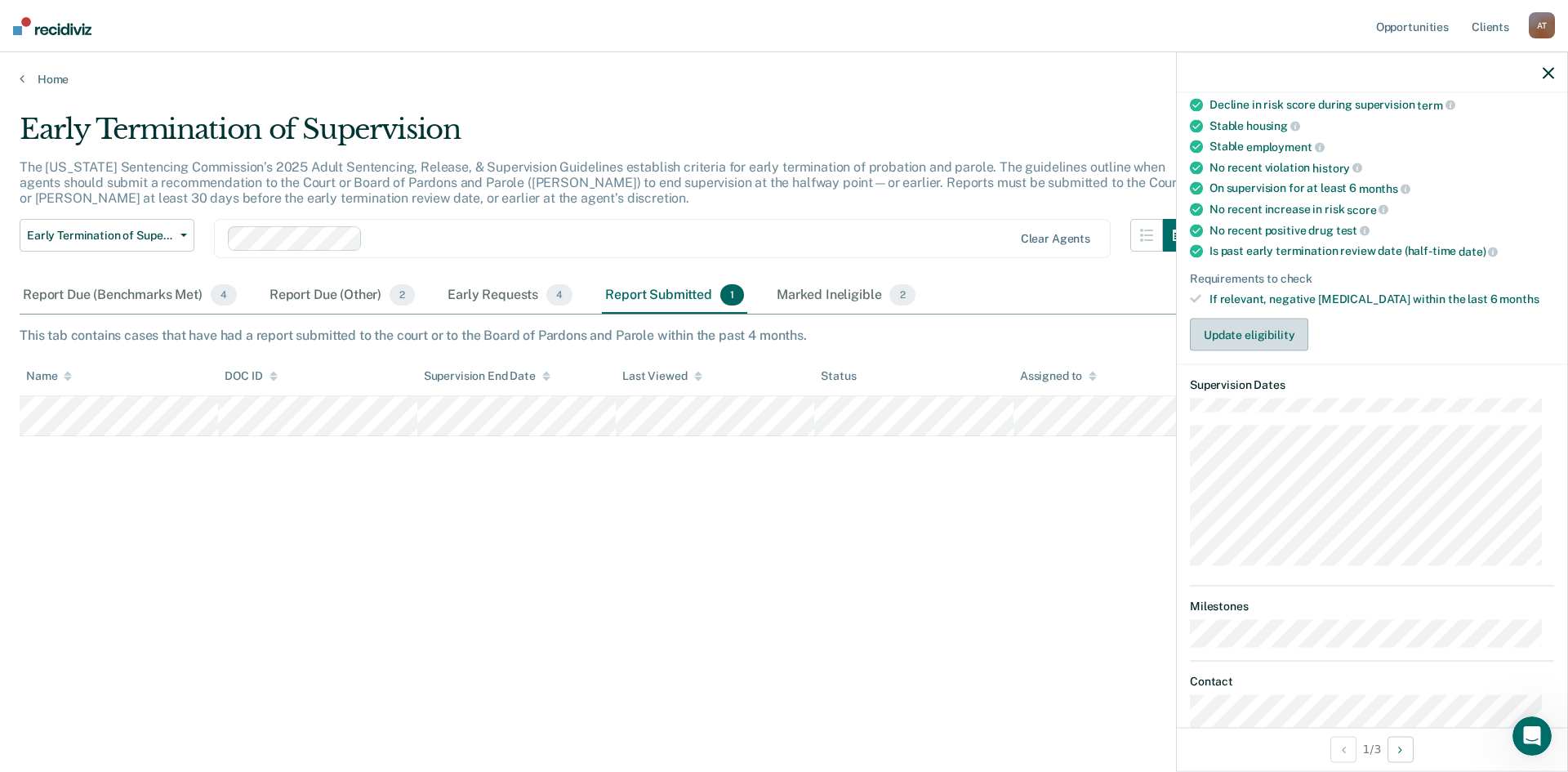
click at [1226, 323] on button "Update eligibility" at bounding box center [1249, 335] width 118 height 33
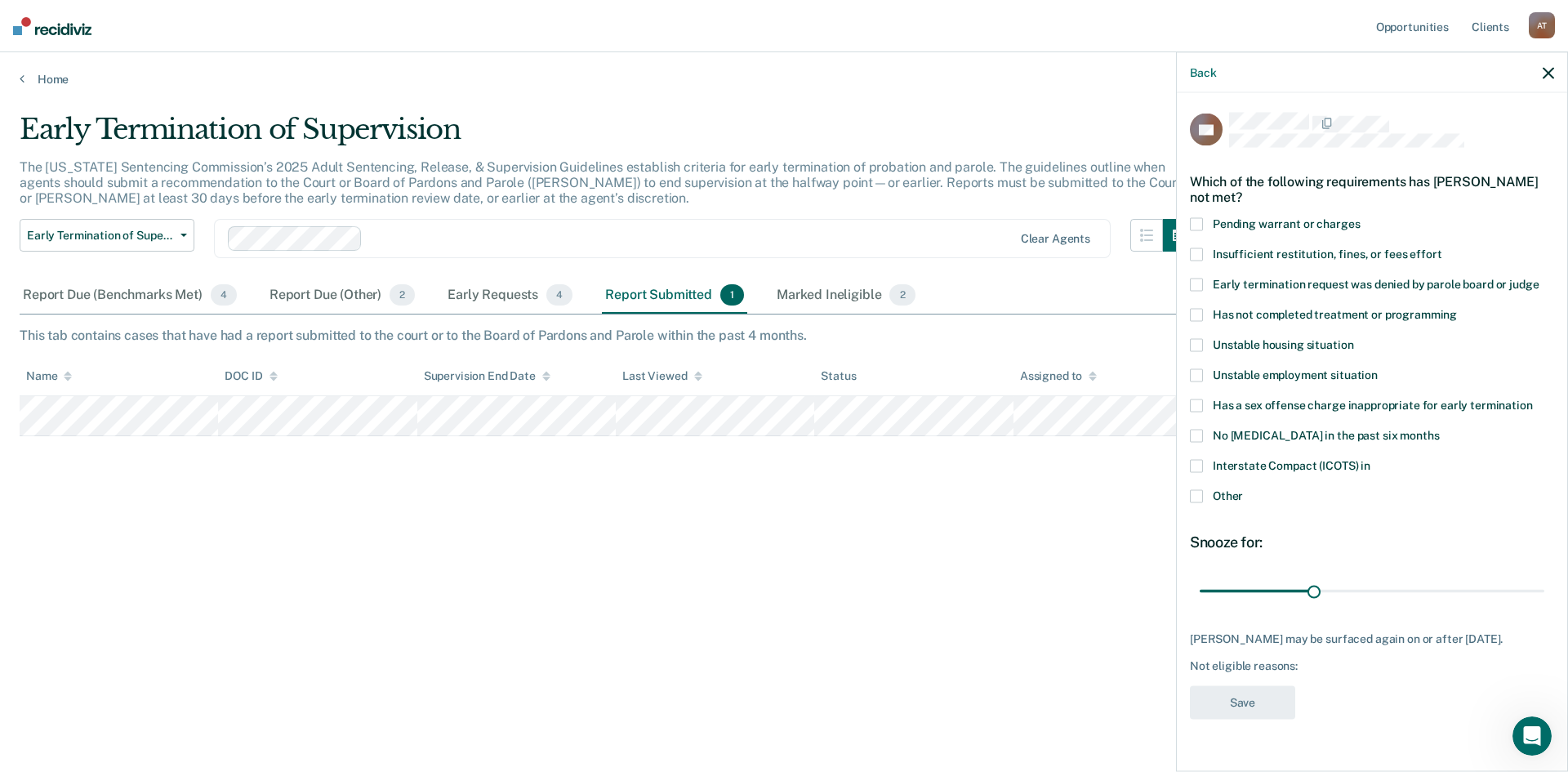
click at [1197, 498] on span at bounding box center [1196, 496] width 13 height 13
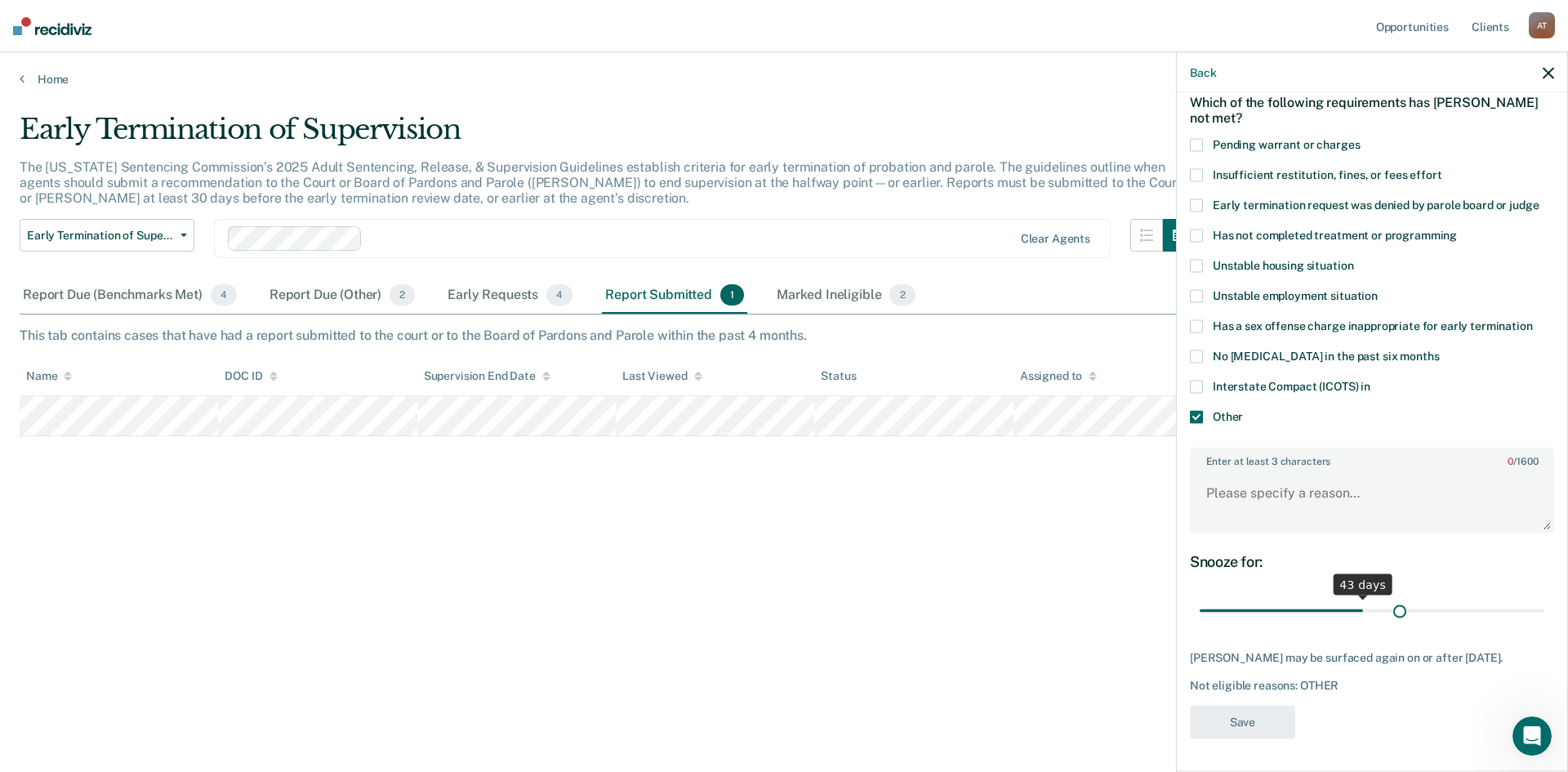
scroll to position [78, 0]
drag, startPoint x: 1311, startPoint y: 609, endPoint x: 1528, endPoint y: 624, distance: 217.5
type input "90"
click at [1528, 624] on input "range" at bounding box center [1372, 612] width 345 height 29
click at [1227, 497] on textarea "Enter at least 3 characters 0 / 1600" at bounding box center [1373, 502] width 361 height 61
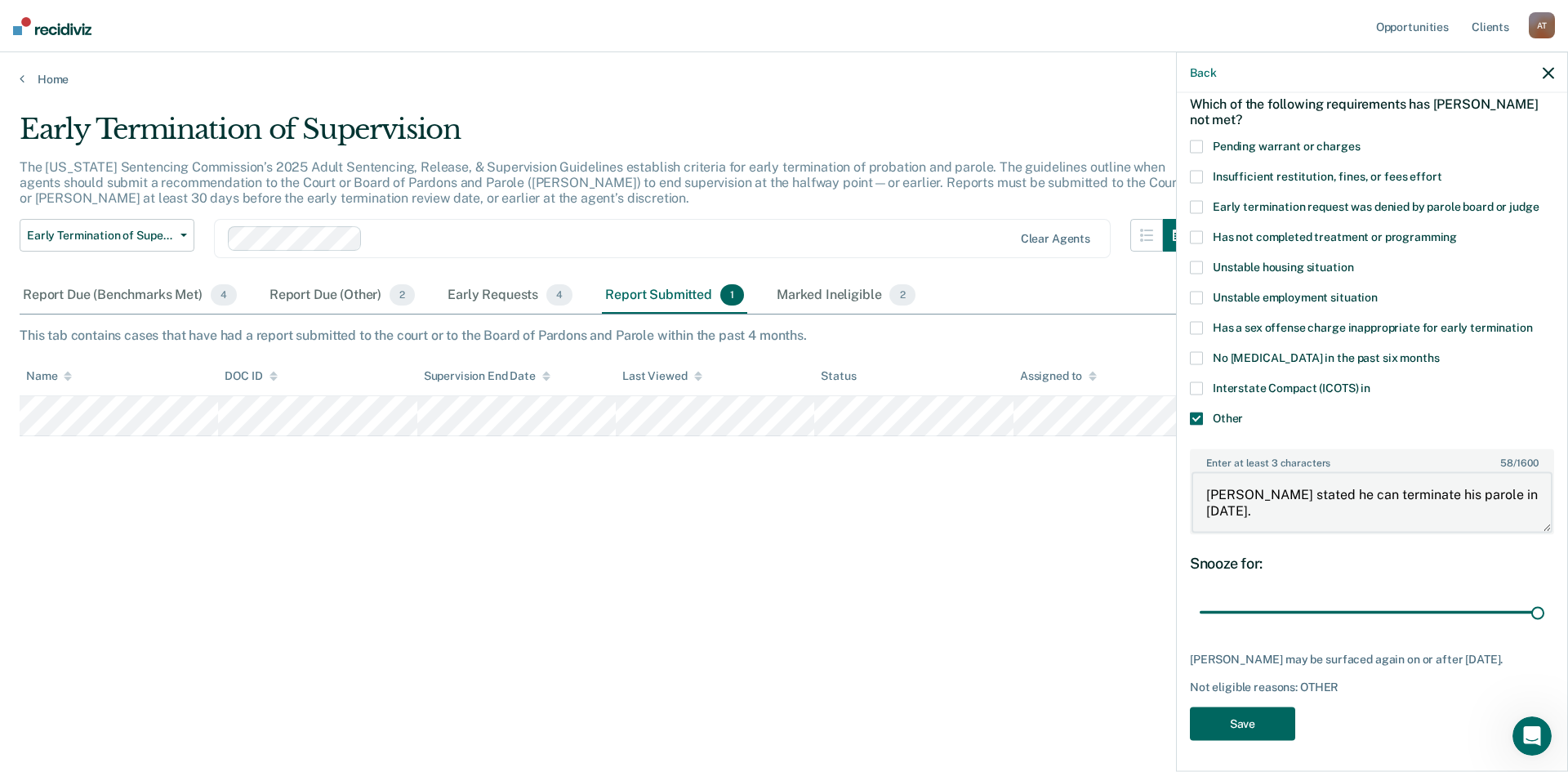
type textarea "[PERSON_NAME] stated he can terminate his parole in [DATE]."
click at [1264, 713] on button "Save" at bounding box center [1243, 723] width 105 height 34
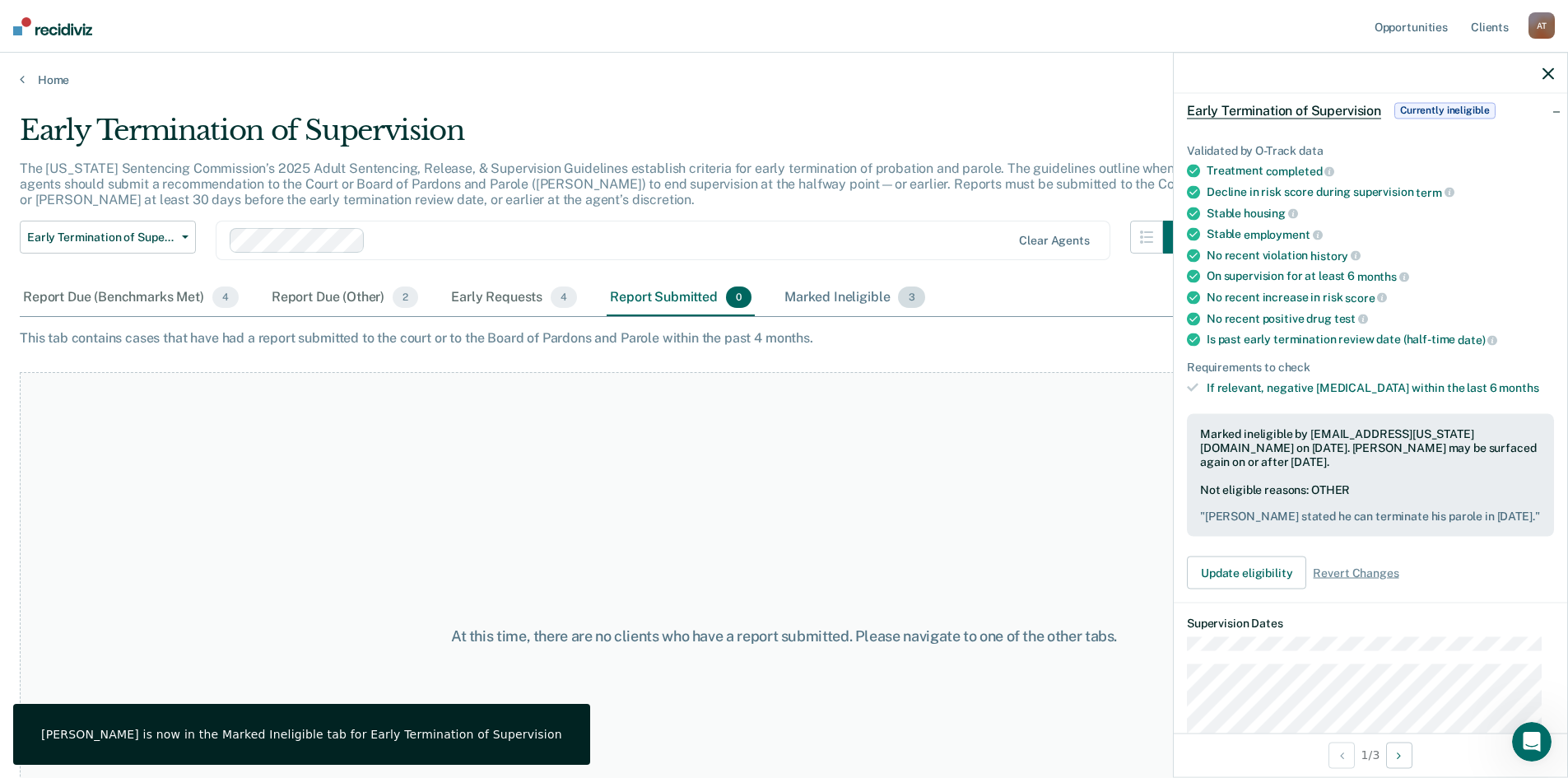
click at [851, 297] on div "Marked Ineligible 3" at bounding box center [855, 298] width 147 height 37
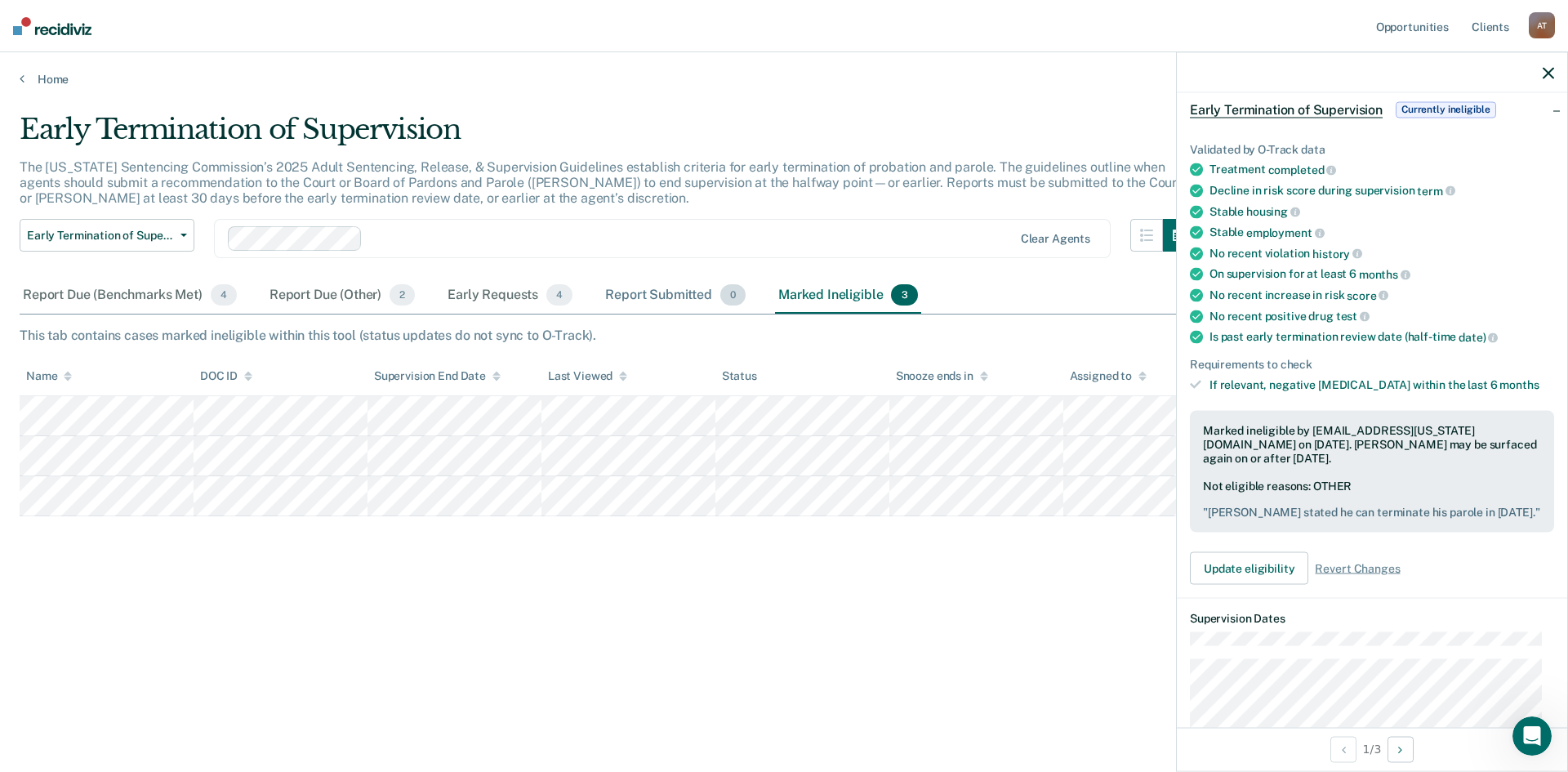
click at [615, 294] on div "Report Submitted 0" at bounding box center [675, 296] width 147 height 36
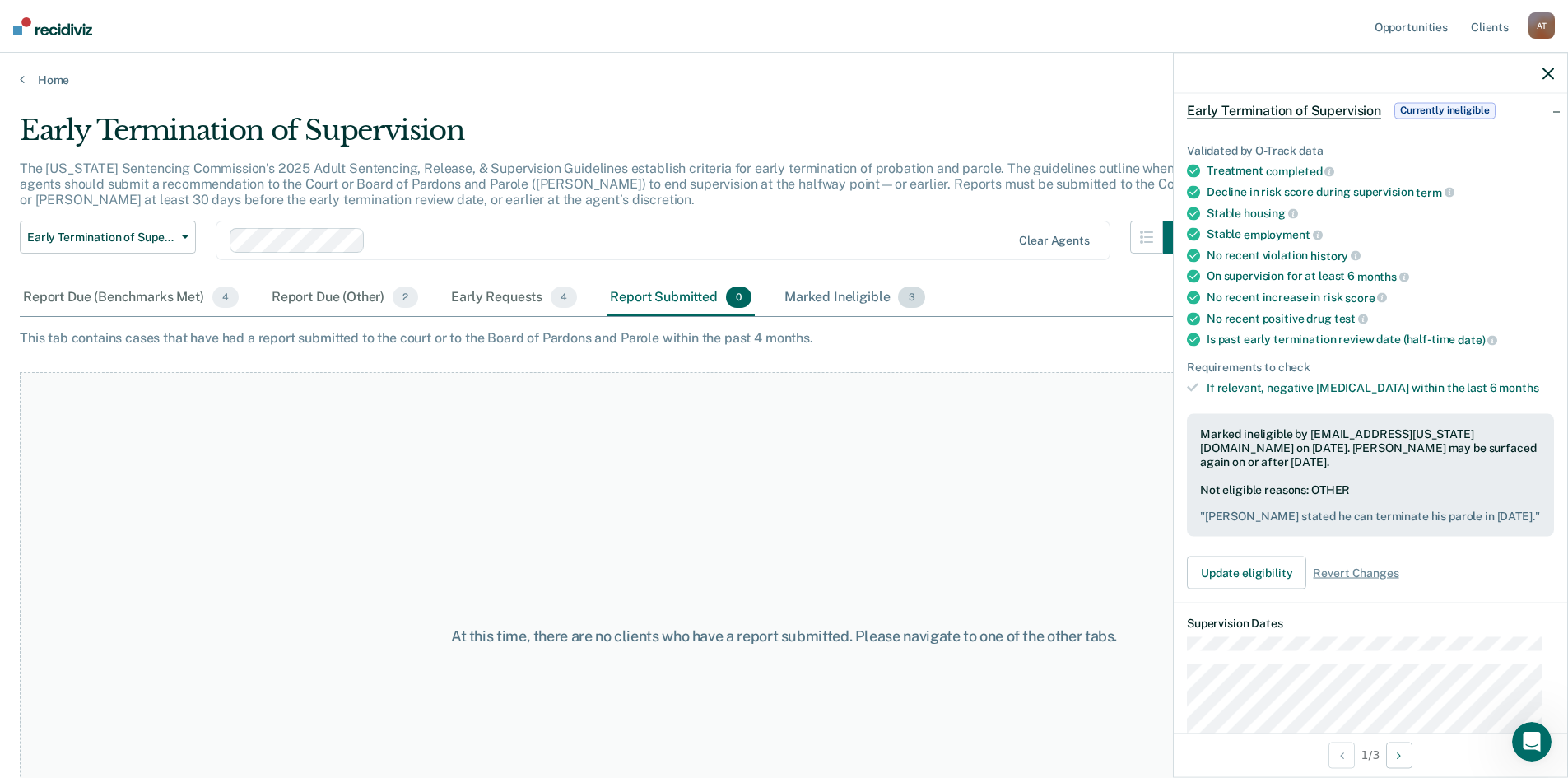
click at [819, 300] on div "Marked Ineligible 3" at bounding box center [855, 298] width 147 height 37
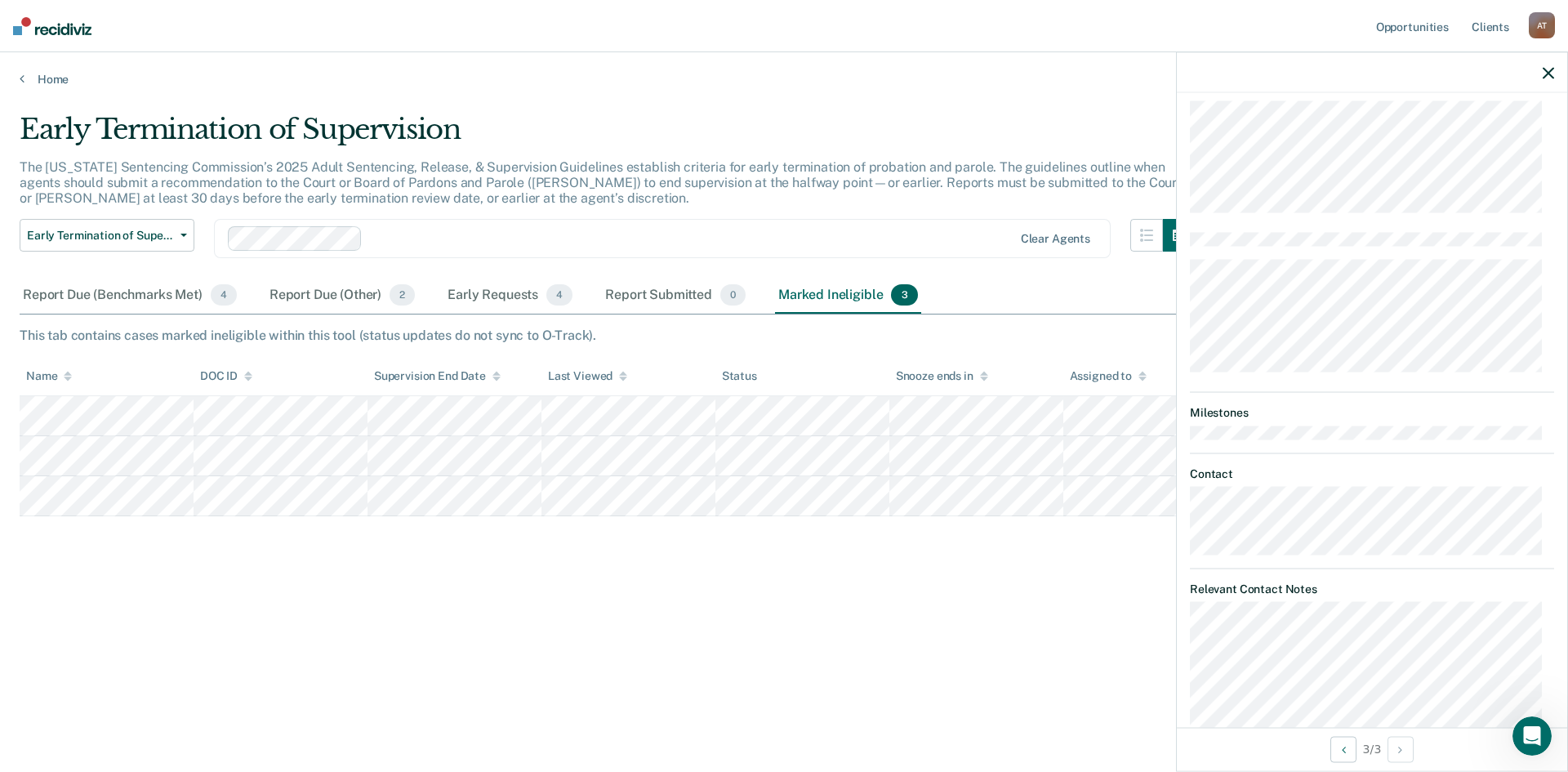
scroll to position [909, 0]
